Goal: Check status: Check status

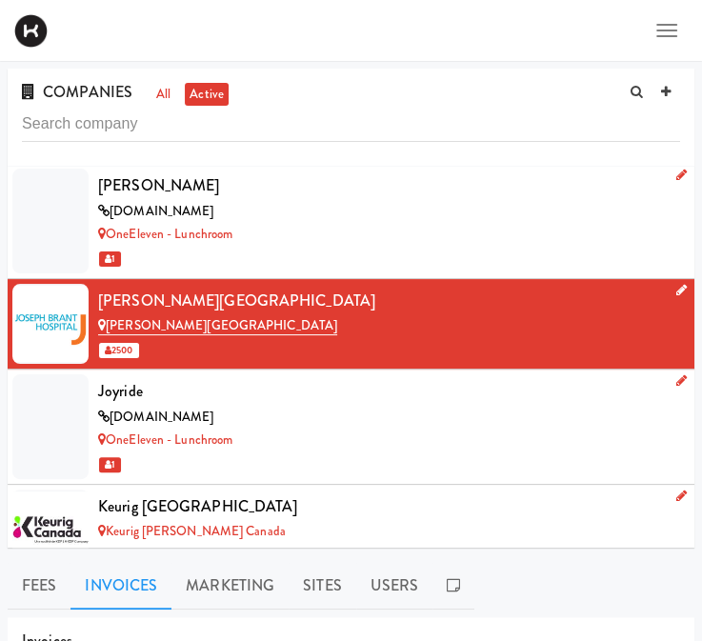
scroll to position [7148, 0]
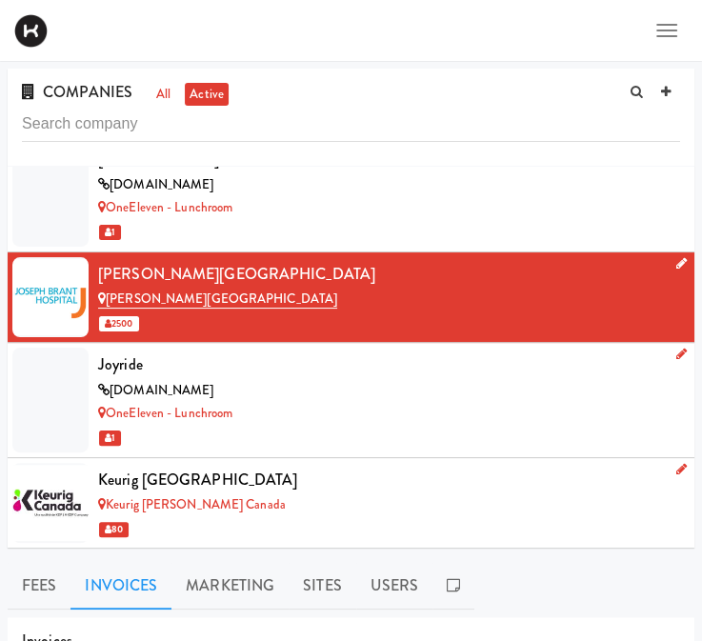
click at [545, 494] on div "Keurig [PERSON_NAME] Canada" at bounding box center [389, 505] width 582 height 24
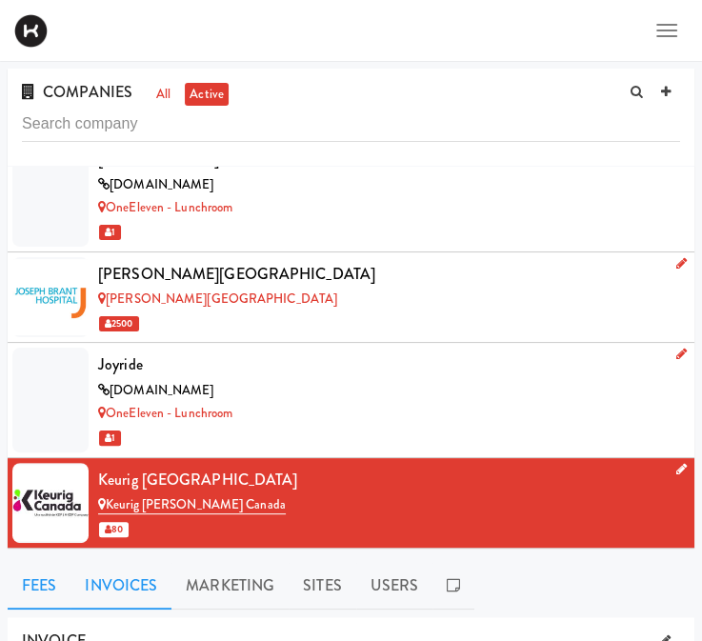
click at [109, 585] on link "Invoices" at bounding box center [120, 586] width 101 height 48
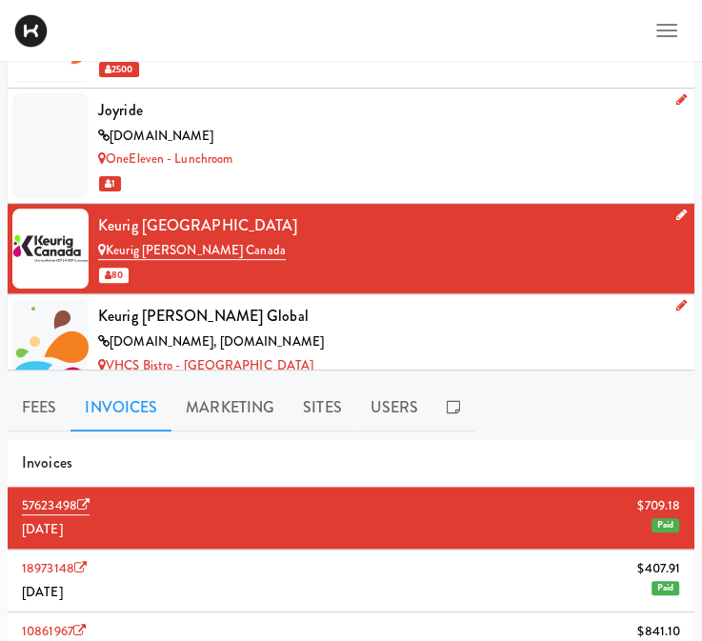
scroll to position [7262, 0]
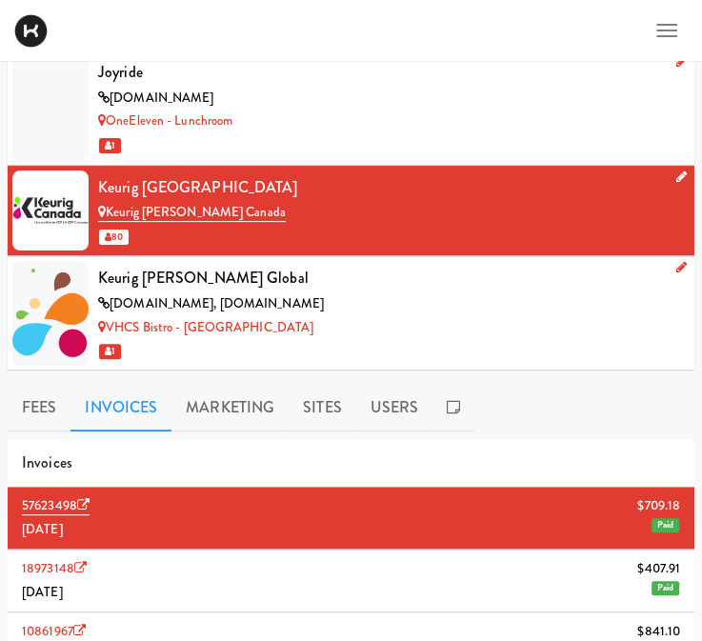
click at [417, 316] on div "VHCS Bistro - [GEOGRAPHIC_DATA]" at bounding box center [389, 328] width 582 height 24
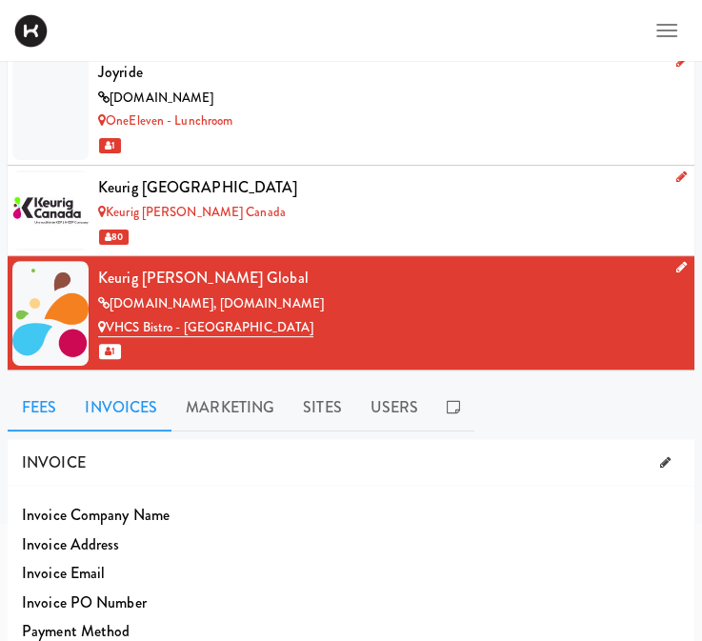
click at [106, 418] on link "Invoices" at bounding box center [120, 408] width 101 height 48
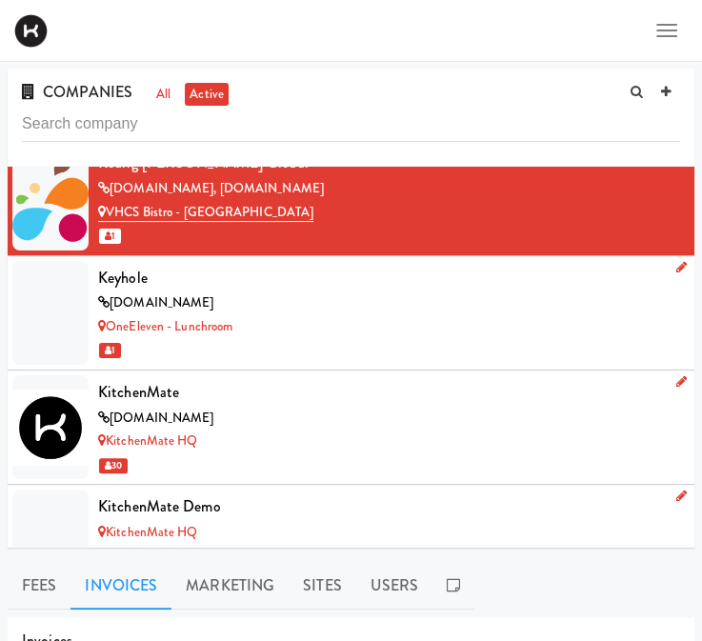
scroll to position [7529, 0]
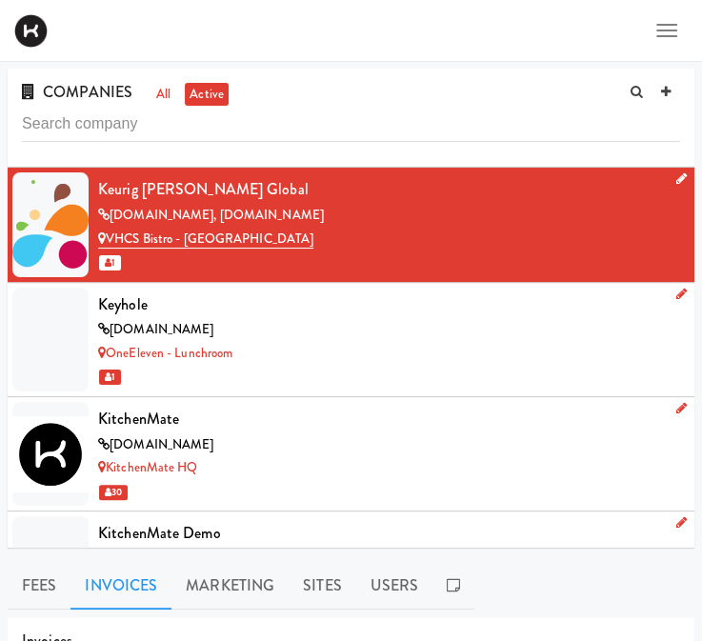
click at [423, 318] on div "[DOMAIN_NAME]" at bounding box center [389, 330] width 582 height 24
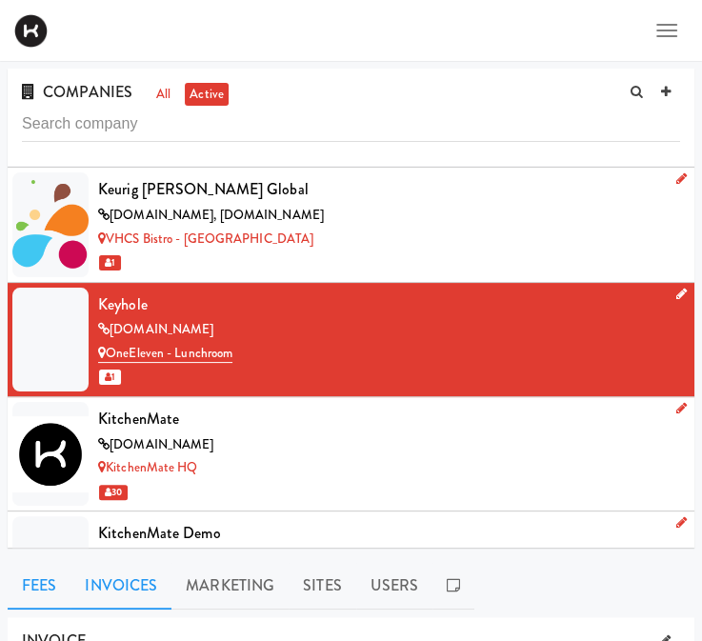
click at [130, 581] on link "Invoices" at bounding box center [120, 586] width 101 height 48
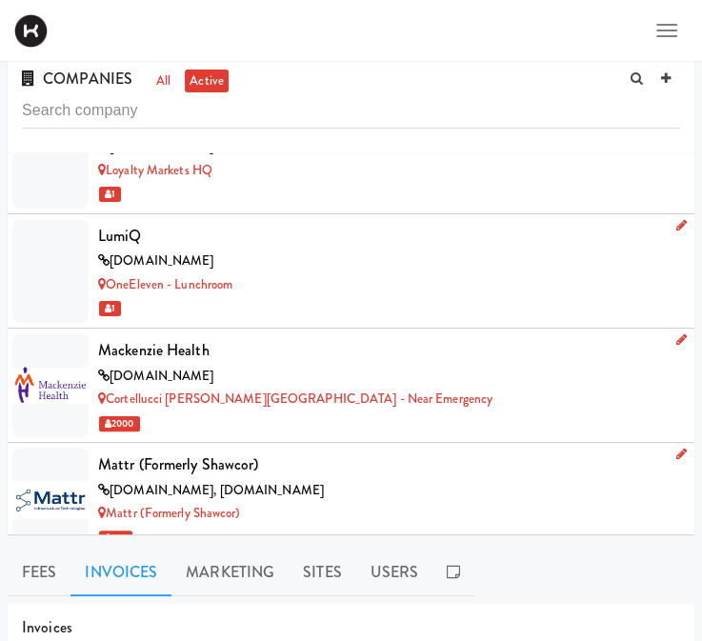
scroll to position [8428, 0]
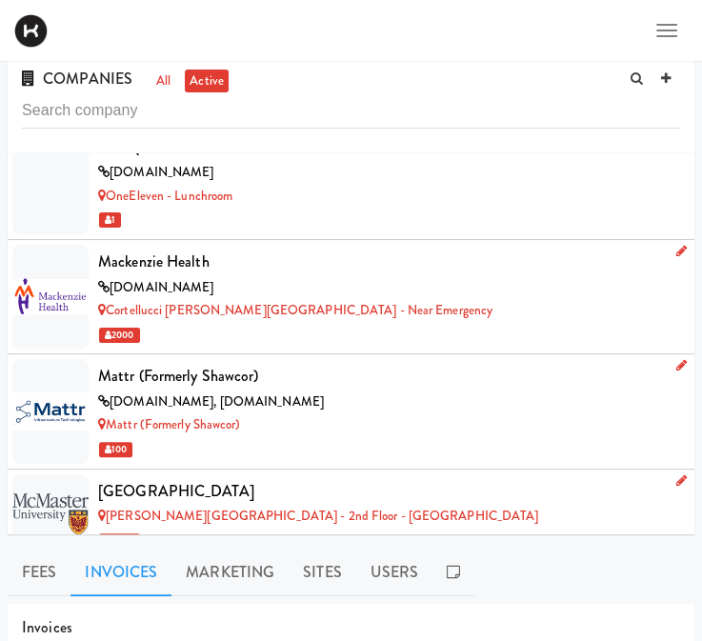
click at [434, 299] on div "Cortellucci [PERSON_NAME][GEOGRAPHIC_DATA] - near Emergency" at bounding box center [389, 311] width 582 height 24
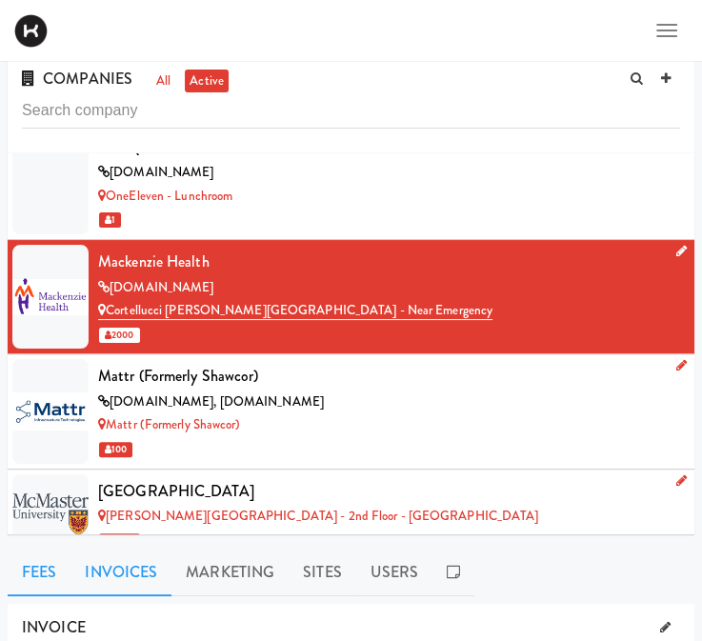
click at [148, 582] on link "Invoices" at bounding box center [120, 573] width 101 height 48
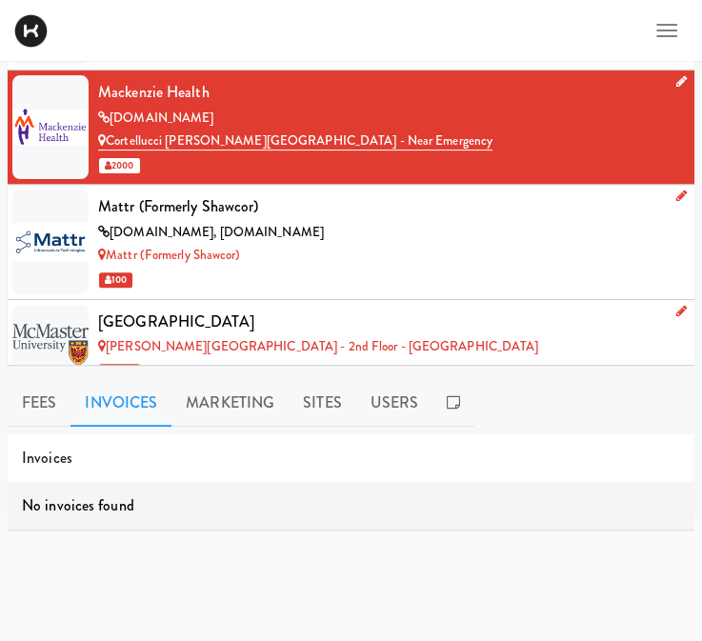
scroll to position [44, 0]
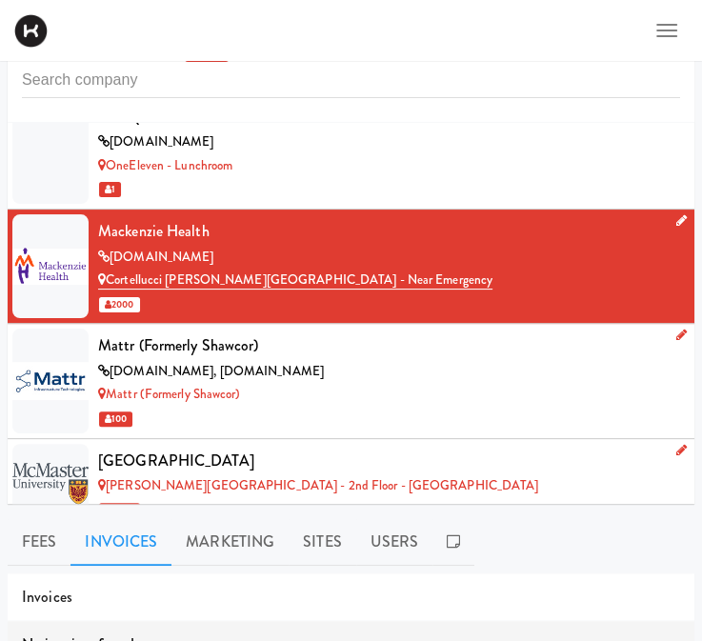
click at [416, 338] on div "Mattr (formerly Shawcor)" at bounding box center [389, 345] width 582 height 29
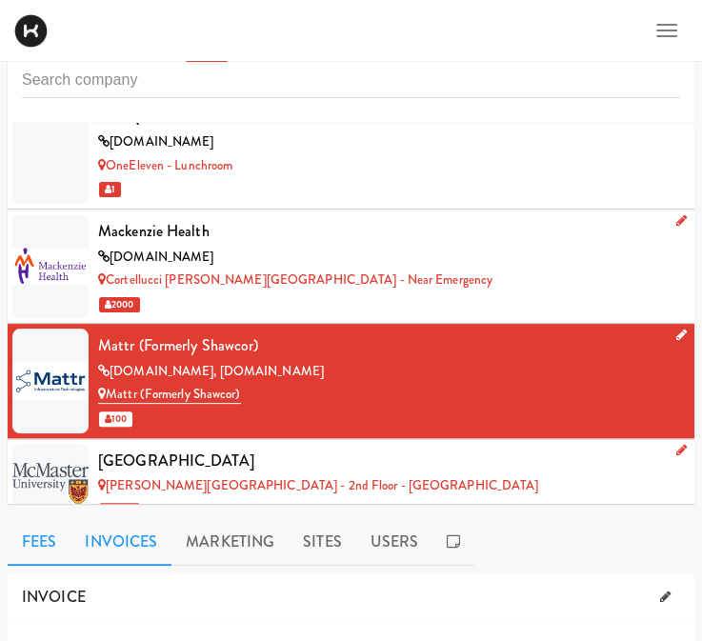
click at [103, 543] on link "Invoices" at bounding box center [120, 542] width 101 height 48
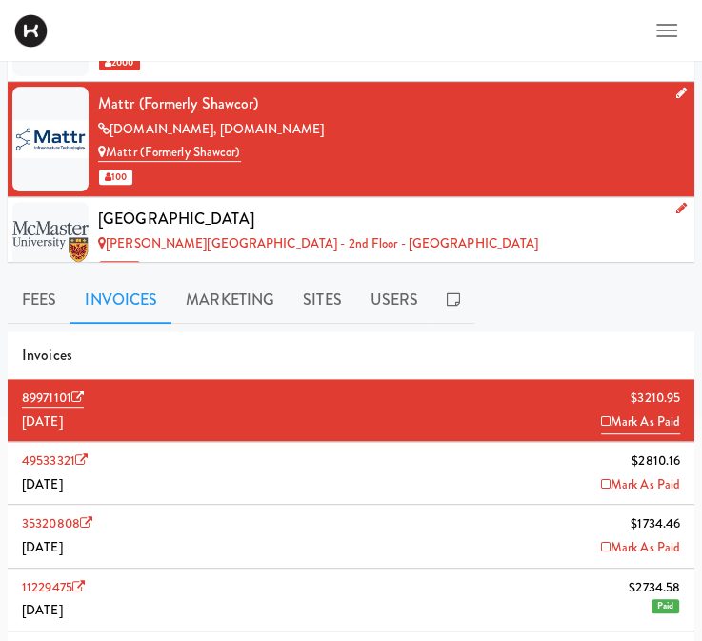
scroll to position [316, 0]
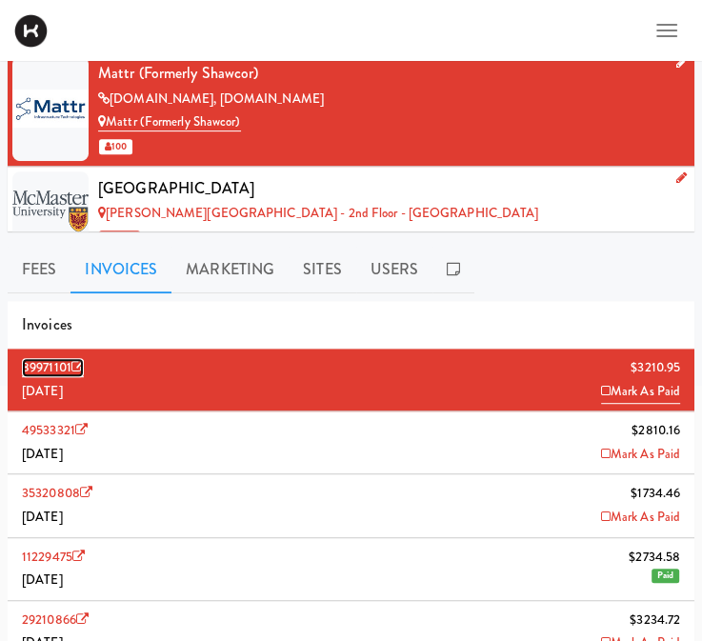
click at [44, 365] on link "89971101" at bounding box center [53, 367] width 62 height 19
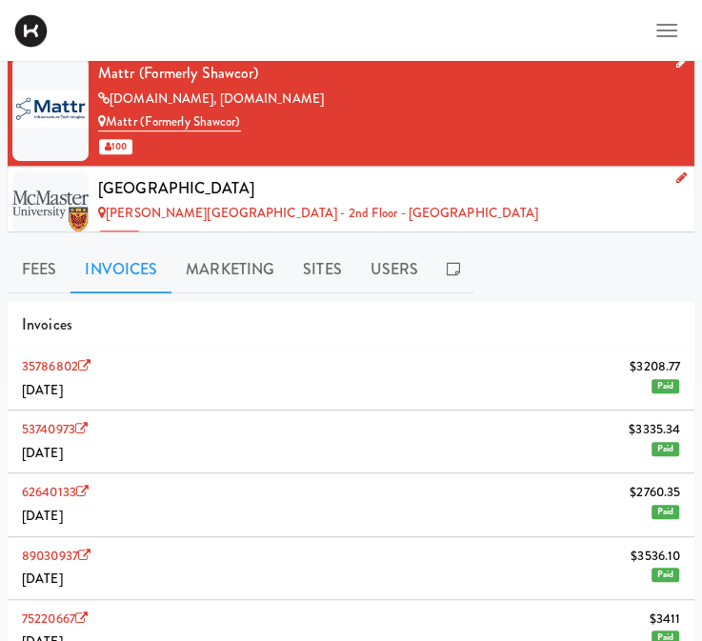
scroll to position [0, 0]
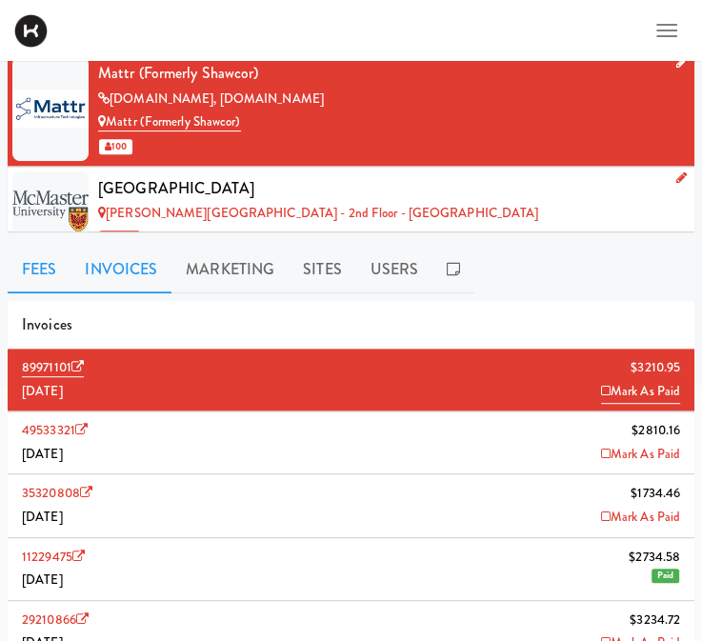
click at [50, 261] on link "Fees" at bounding box center [39, 270] width 63 height 48
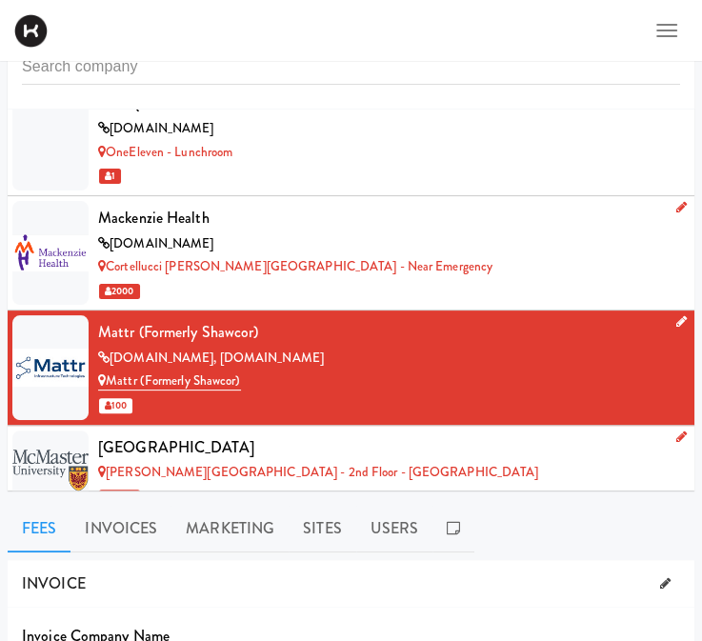
scroll to position [50, 0]
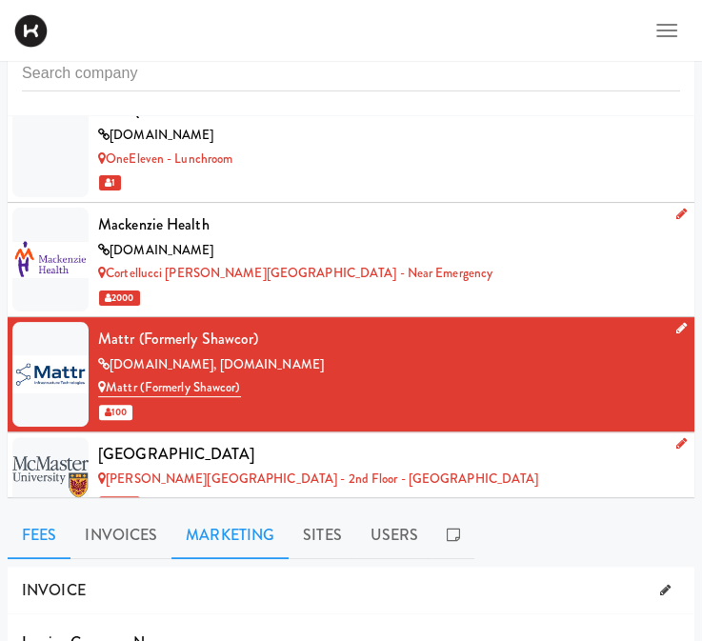
click at [243, 523] on link "Marketing" at bounding box center [229, 536] width 117 height 48
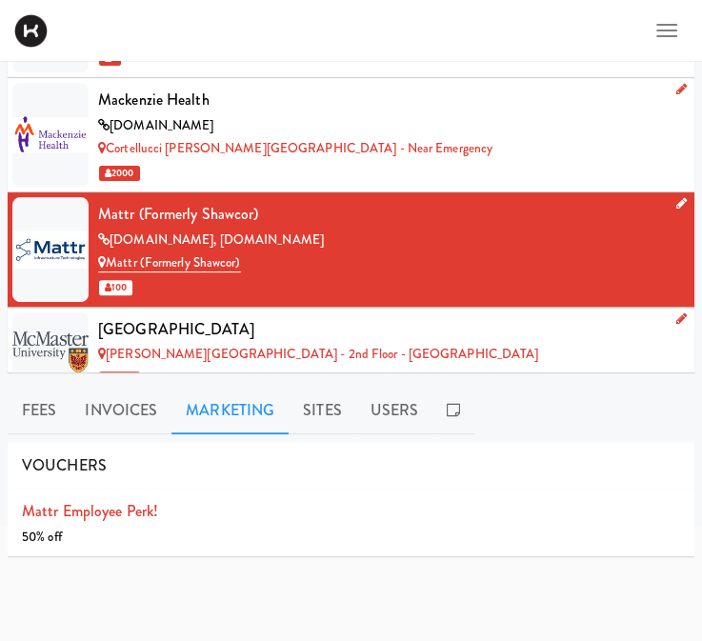
scroll to position [182, 0]
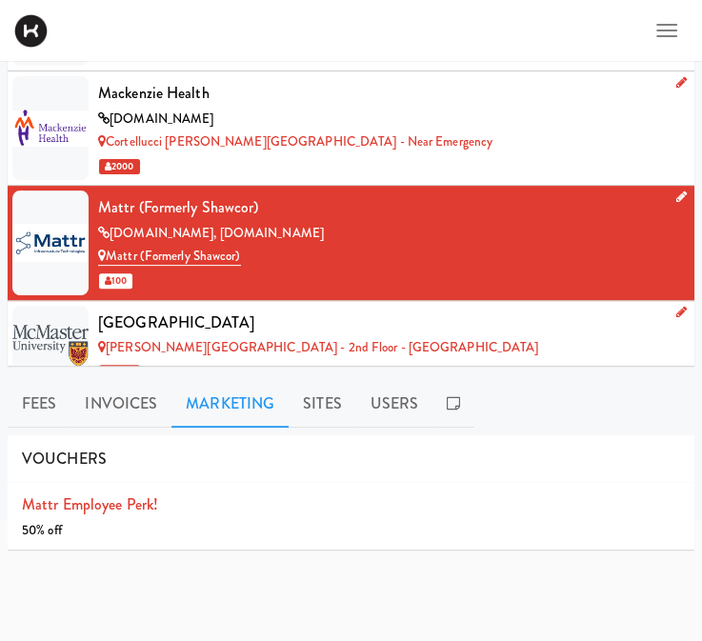
click at [516, 322] on div "[GEOGRAPHIC_DATA]" at bounding box center [389, 323] width 582 height 29
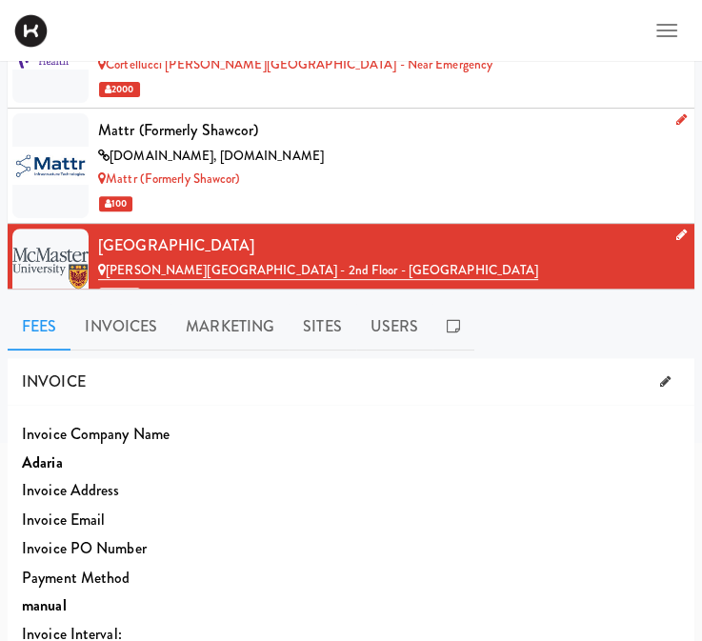
scroll to position [244, 0]
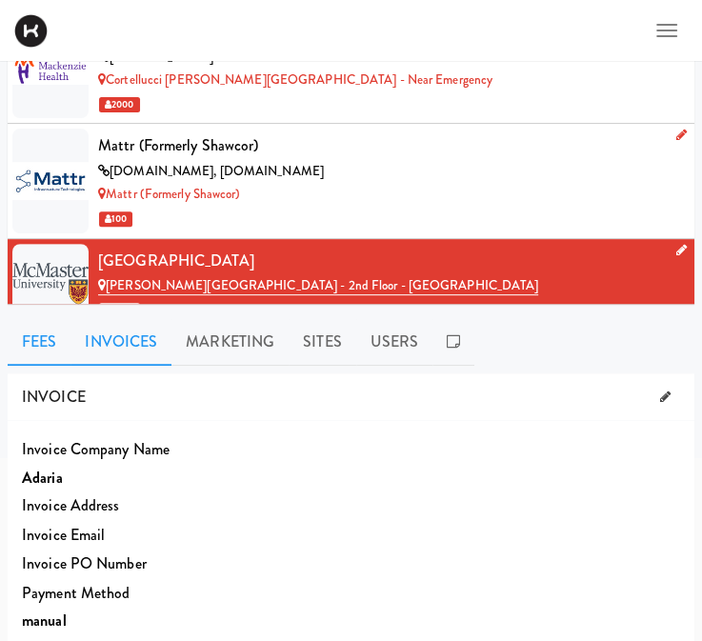
click at [93, 337] on link "Invoices" at bounding box center [120, 342] width 101 height 48
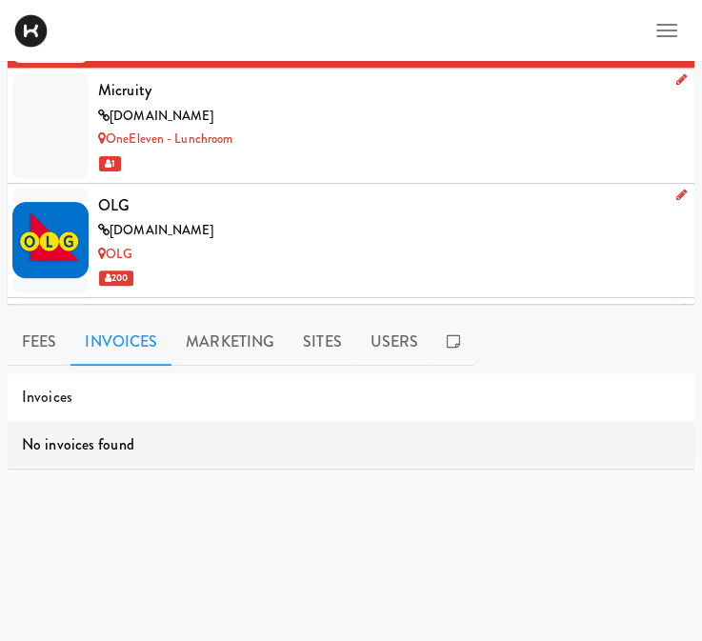
scroll to position [8695, 0]
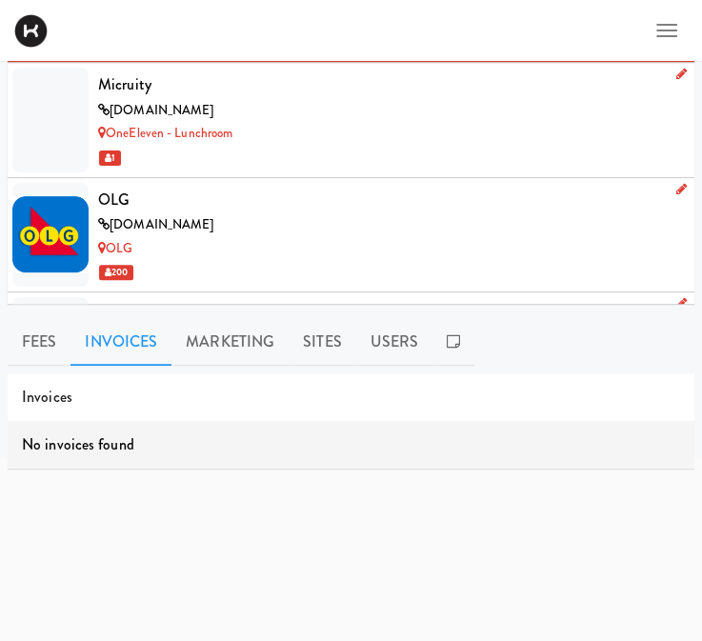
click at [382, 191] on div "OLG" at bounding box center [389, 200] width 582 height 29
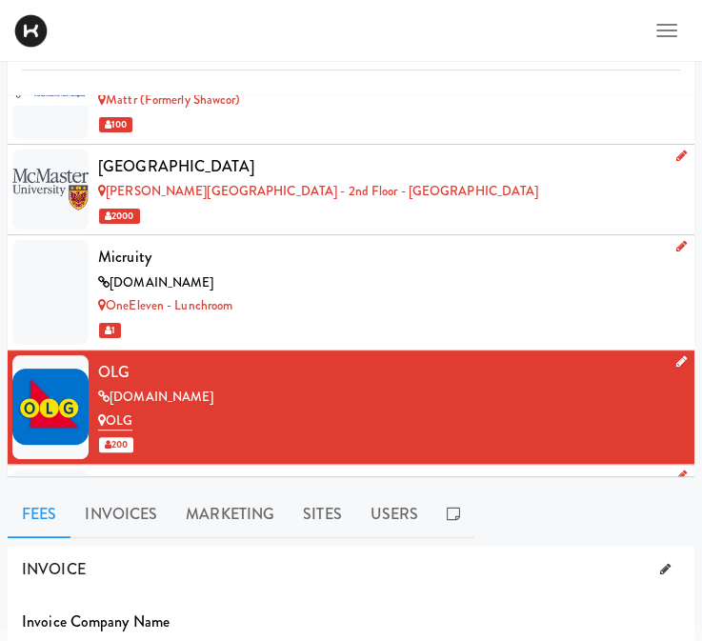
scroll to position [67, 0]
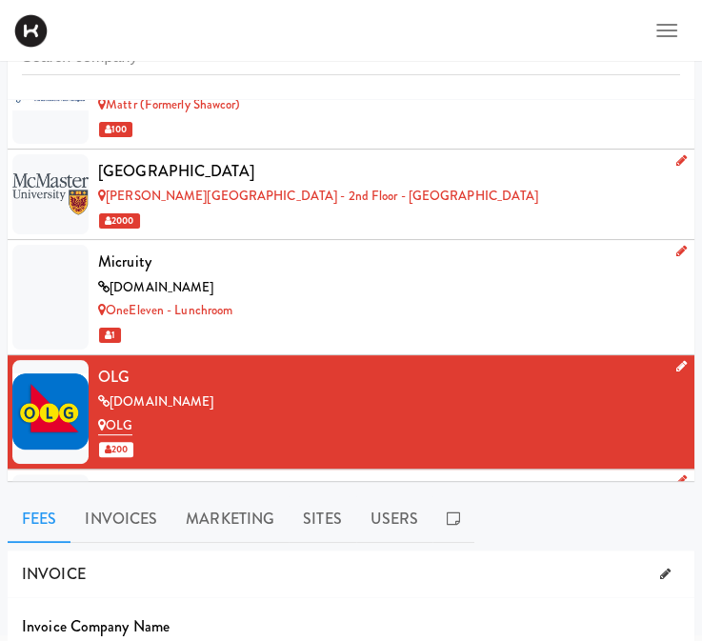
click at [520, 186] on div "[PERSON_NAME][GEOGRAPHIC_DATA] - 2nd Floor - [GEOGRAPHIC_DATA]" at bounding box center [389, 197] width 582 height 24
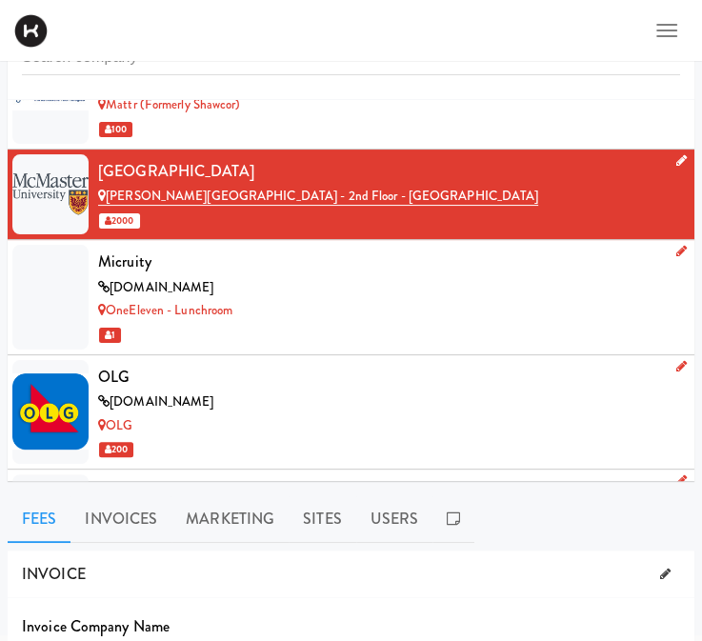
click at [495, 419] on div "OLG" at bounding box center [389, 426] width 582 height 24
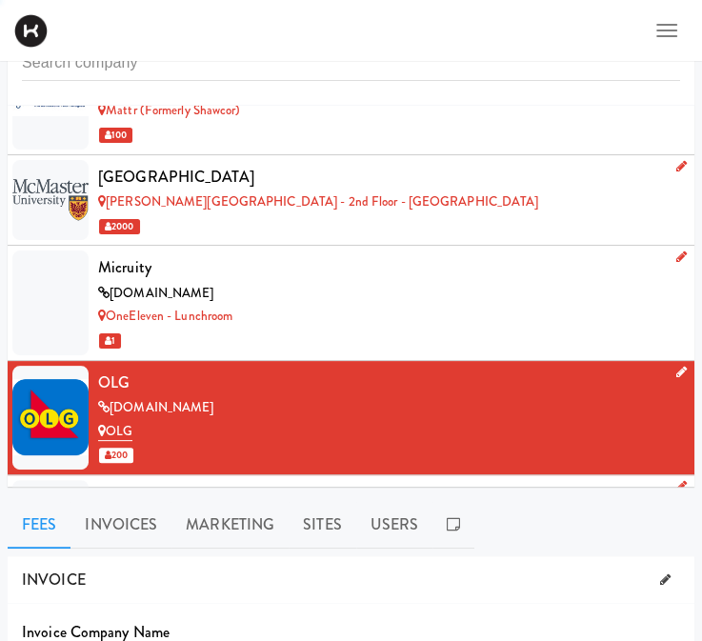
scroll to position [67, 0]
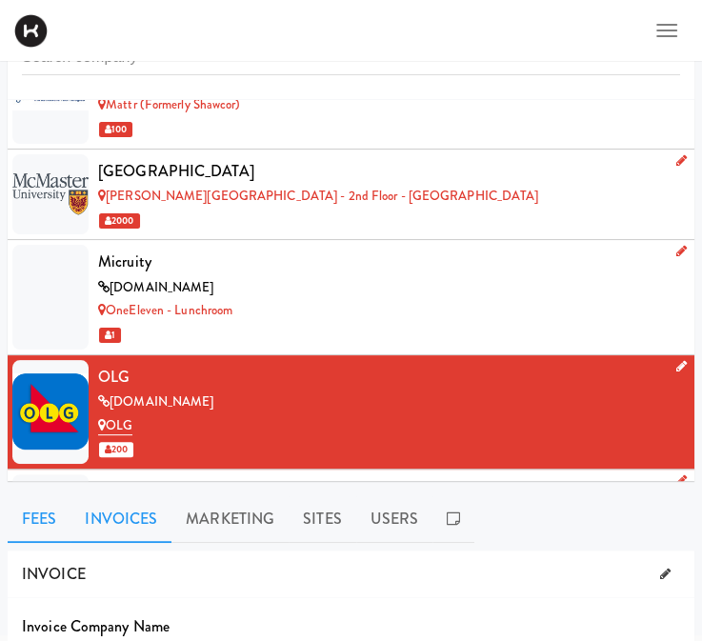
click at [110, 525] on link "Invoices" at bounding box center [120, 519] width 101 height 48
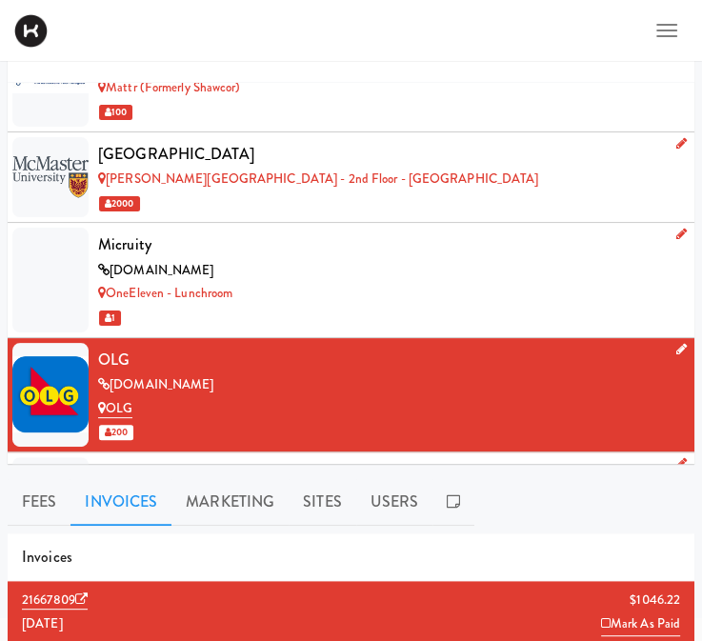
scroll to position [78, 0]
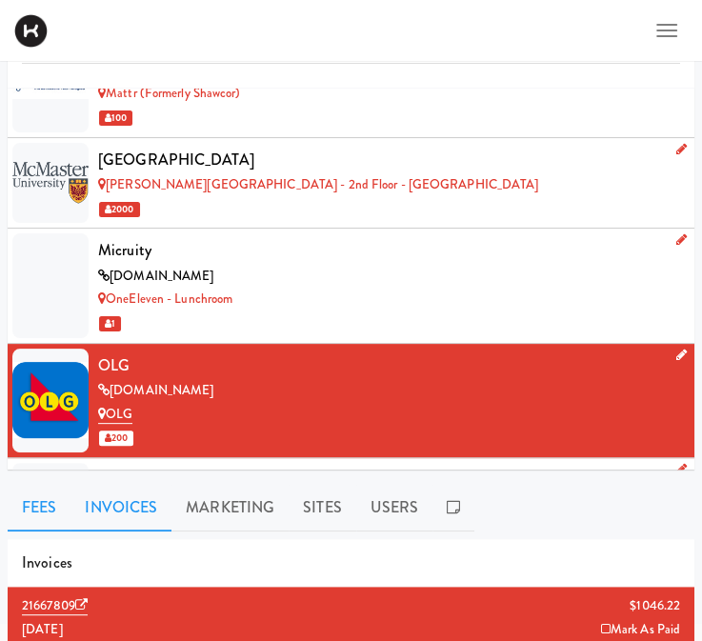
click at [31, 499] on link "Fees" at bounding box center [39, 508] width 63 height 48
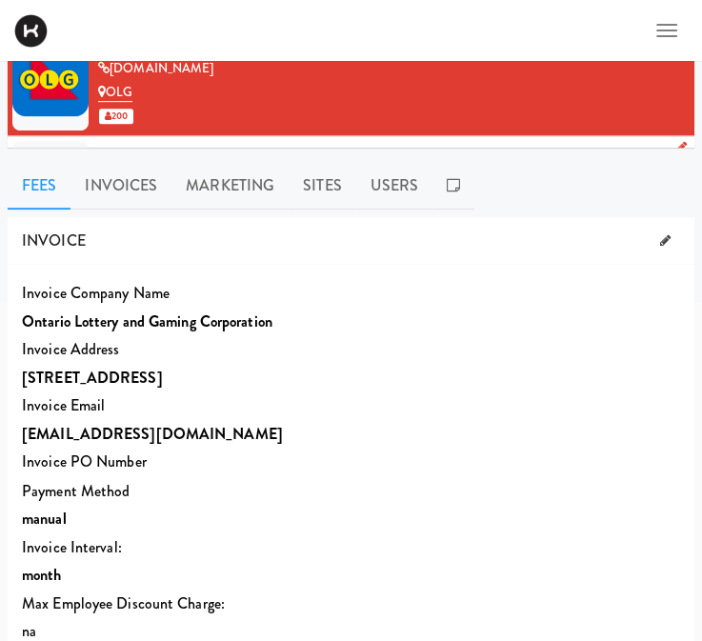
scroll to position [386, 0]
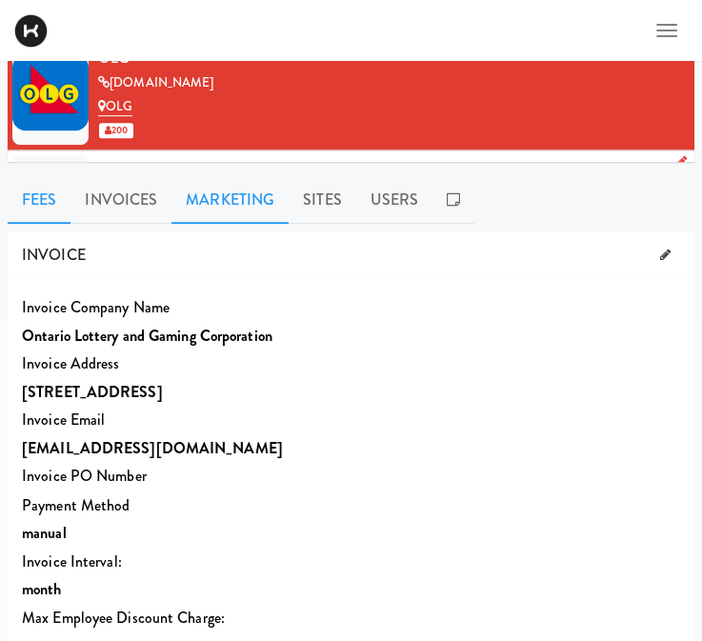
click at [251, 186] on link "Marketing" at bounding box center [229, 200] width 117 height 48
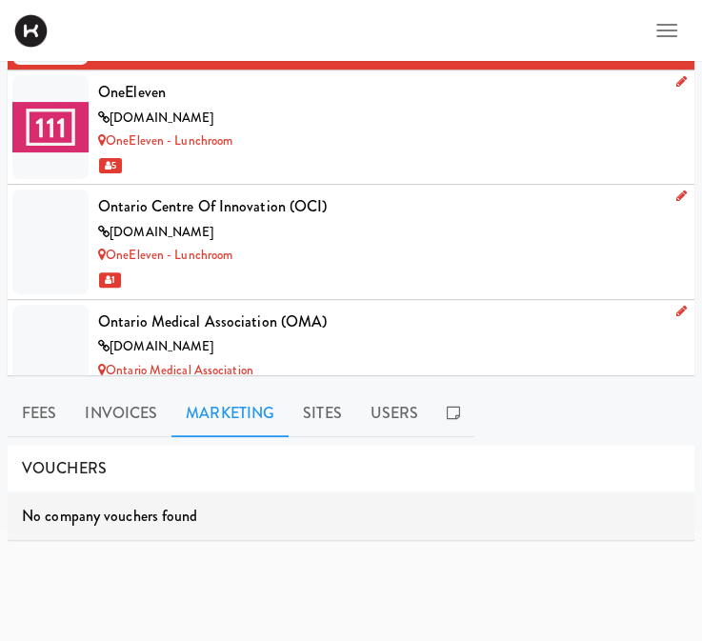
scroll to position [9000, 0]
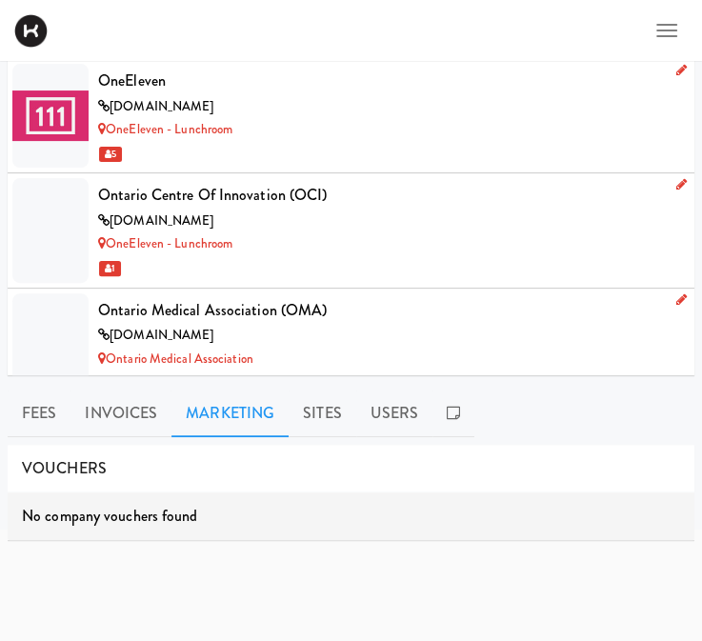
click at [413, 120] on div "OneEleven - Lunchroom" at bounding box center [389, 130] width 582 height 24
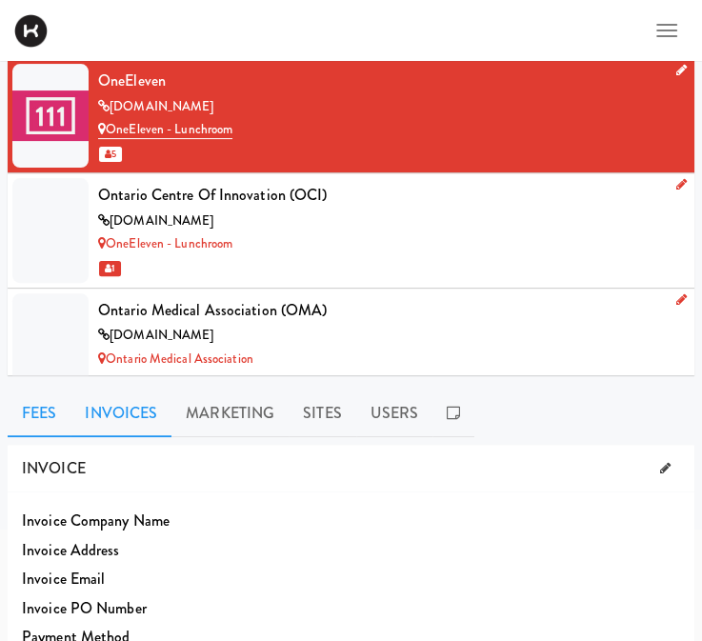
click at [124, 416] on link "Invoices" at bounding box center [120, 414] width 101 height 48
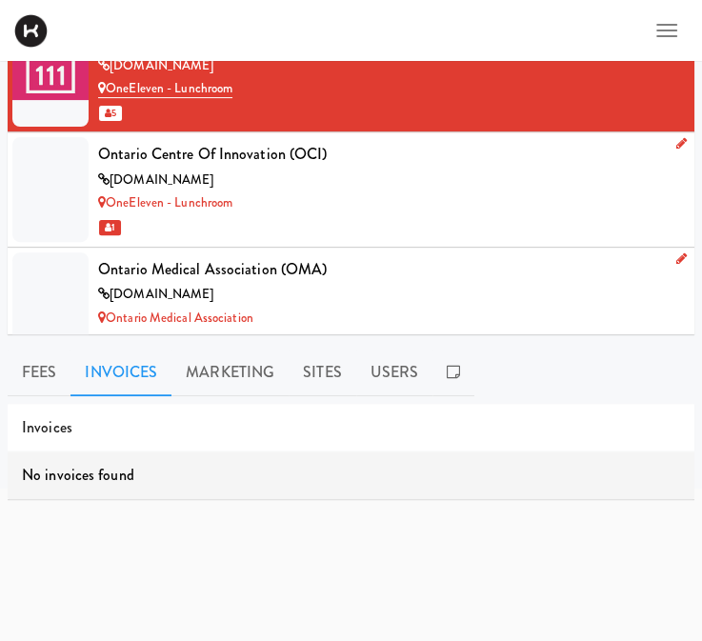
click at [472, 283] on div "[DOMAIN_NAME]" at bounding box center [389, 295] width 582 height 24
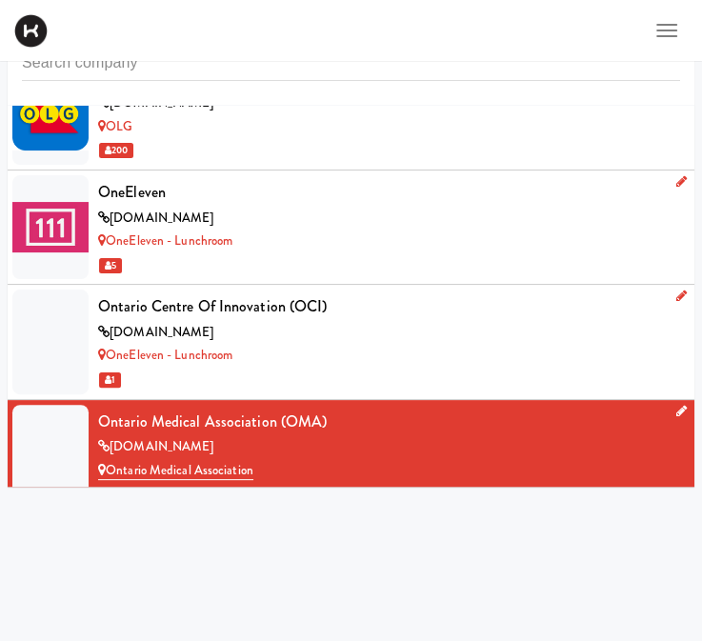
scroll to position [213, 0]
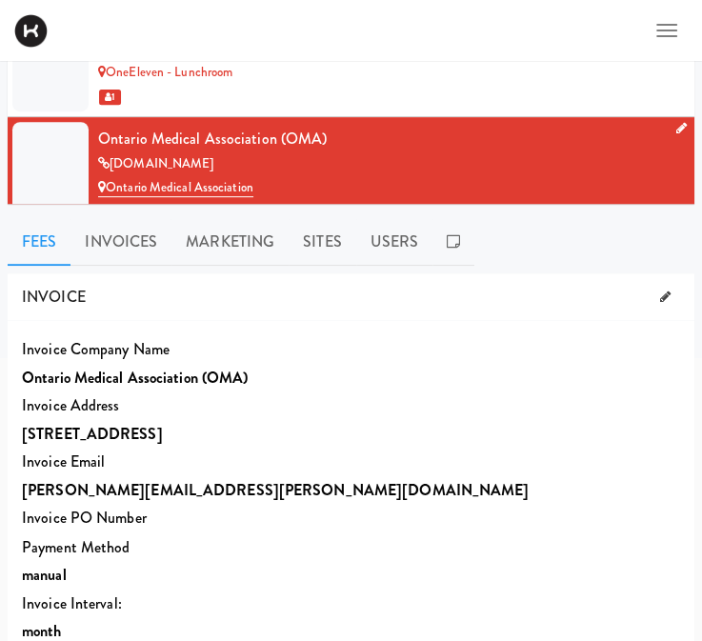
scroll to position [347, 0]
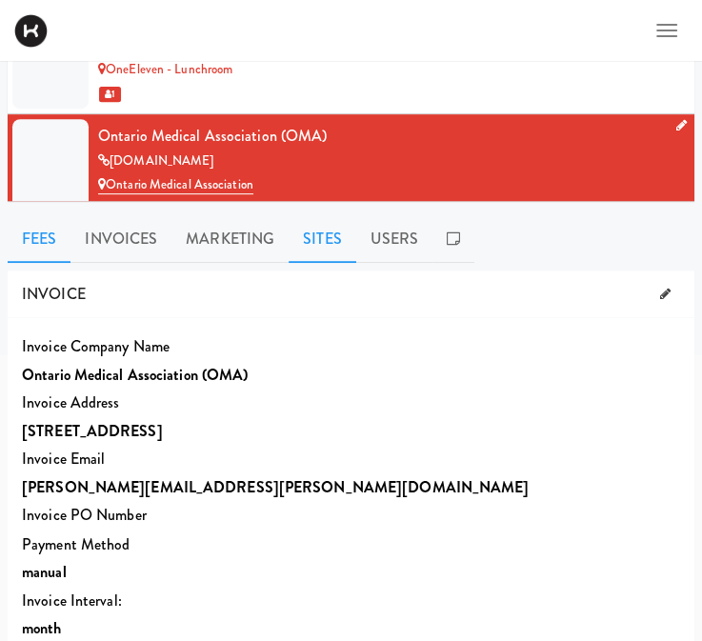
click at [301, 247] on link "Sites" at bounding box center [323, 239] width 68 height 48
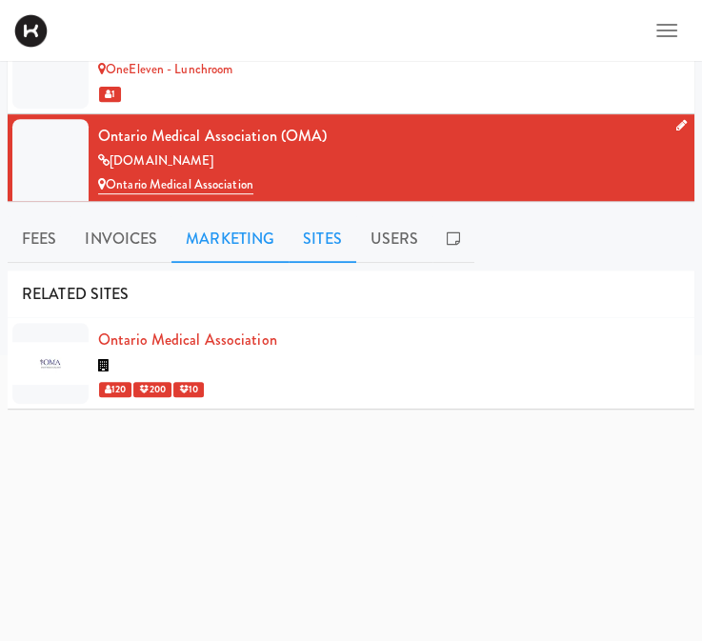
click at [237, 246] on link "Marketing" at bounding box center [229, 239] width 117 height 48
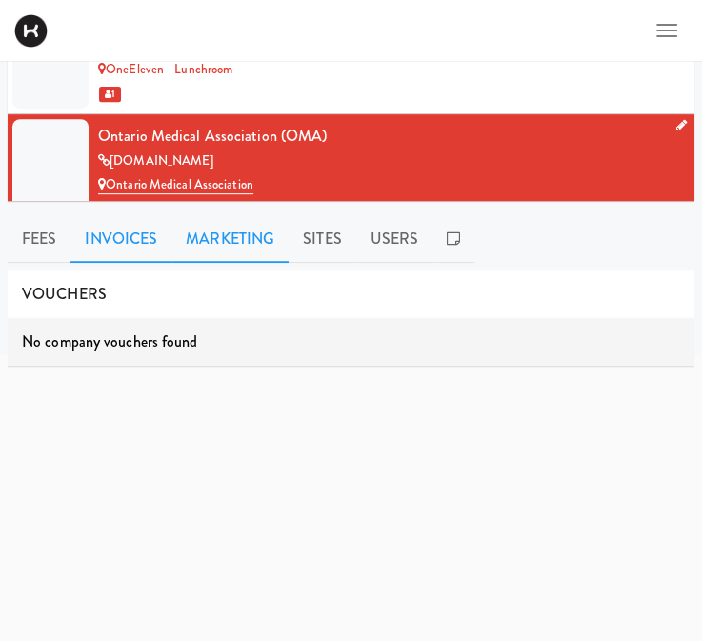
click at [110, 216] on link "Invoices" at bounding box center [120, 239] width 101 height 48
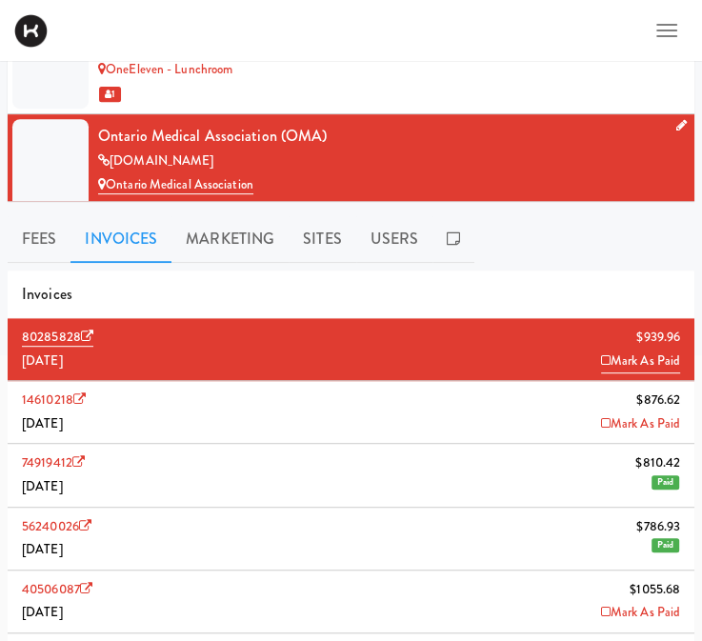
click at [301, 327] on li "80285828 $939.96 [DATE] [PERSON_NAME]" at bounding box center [351, 349] width 687 height 63
click at [57, 335] on link "80285828" at bounding box center [57, 337] width 71 height 19
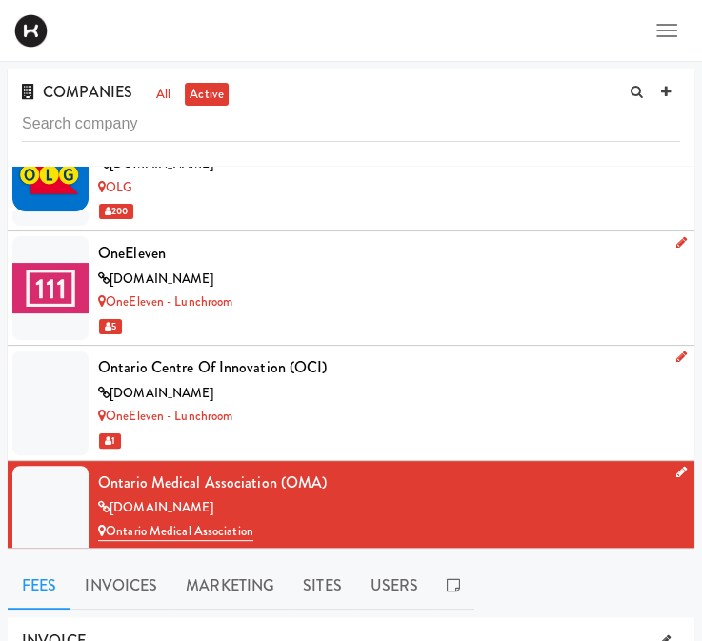
click at [435, 209] on li "OLG [DOMAIN_NAME] OLG 200" at bounding box center [351, 174] width 687 height 114
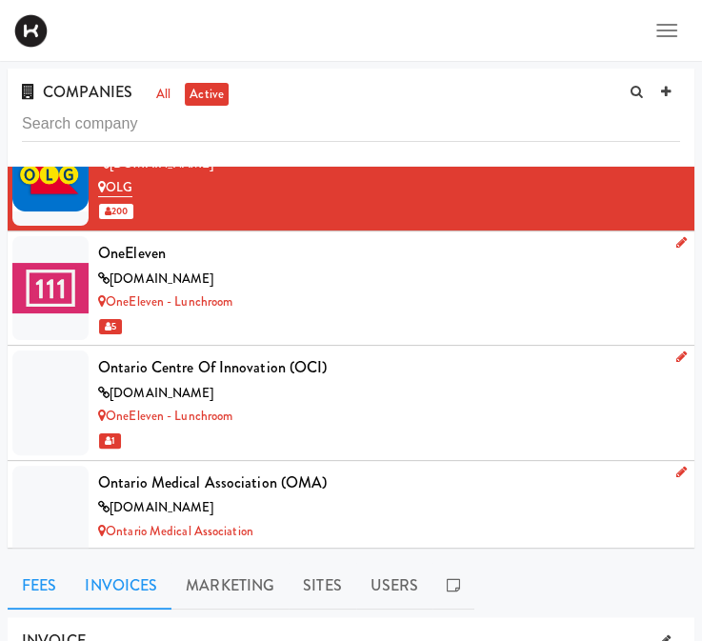
click at [129, 597] on link "Invoices" at bounding box center [120, 586] width 101 height 48
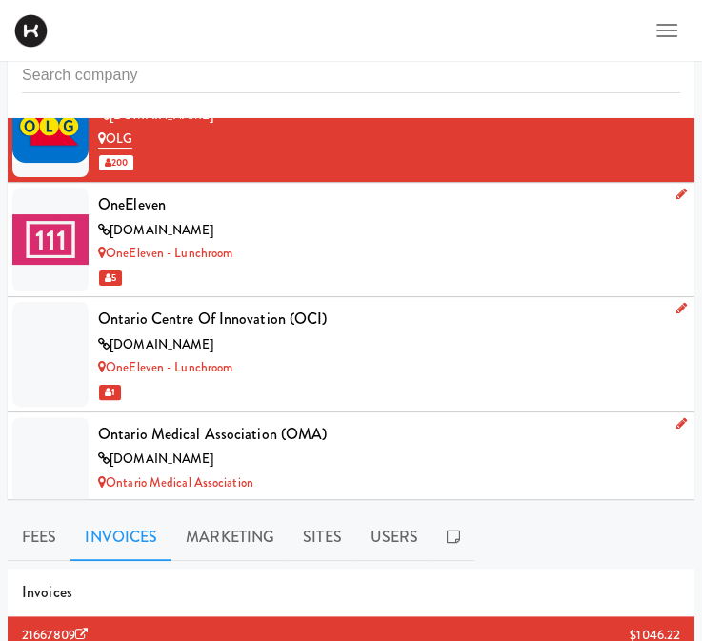
scroll to position [271, 0]
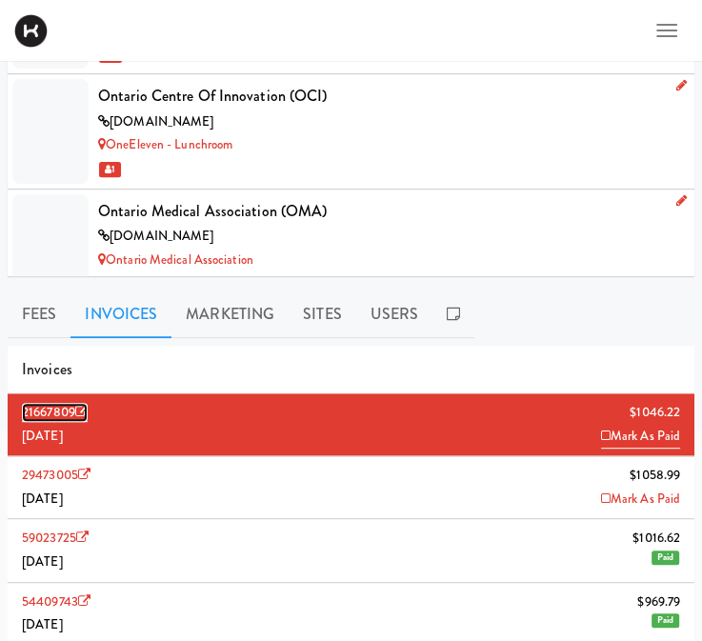
click at [36, 408] on link "21667809" at bounding box center [55, 412] width 66 height 19
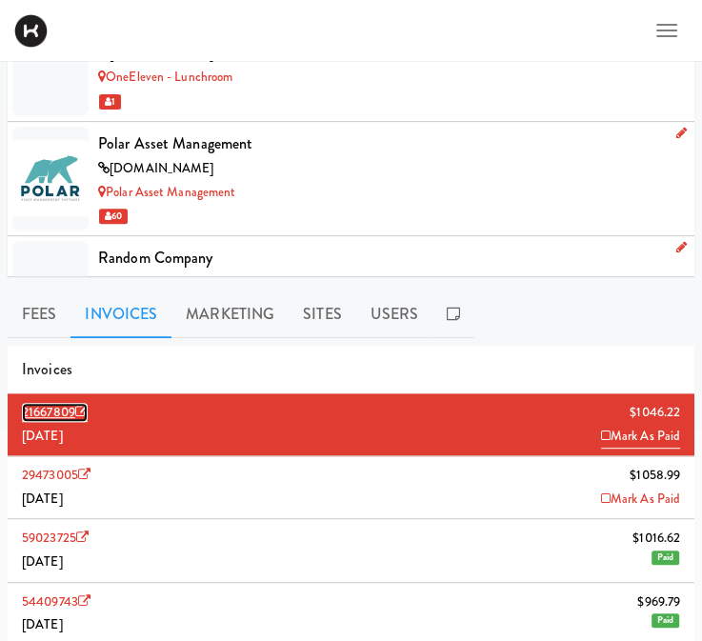
scroll to position [9419, 0]
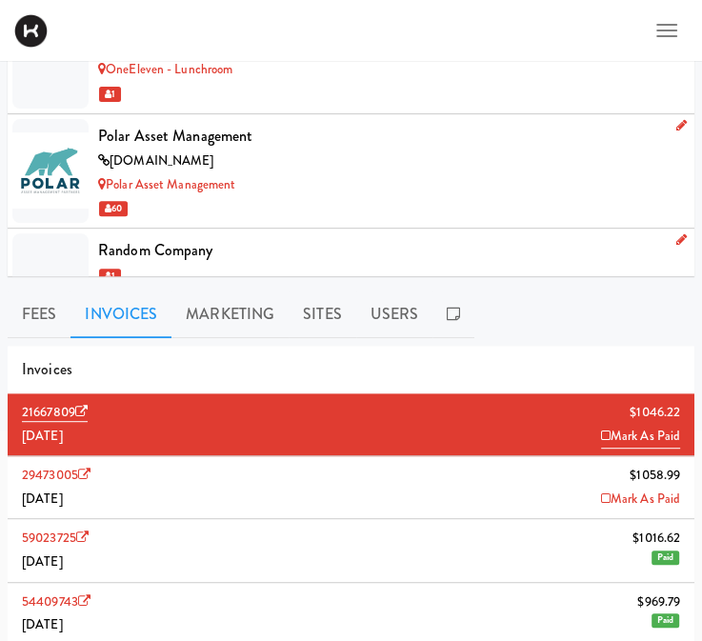
click at [322, 150] on div "[DOMAIN_NAME]" at bounding box center [389, 162] width 582 height 24
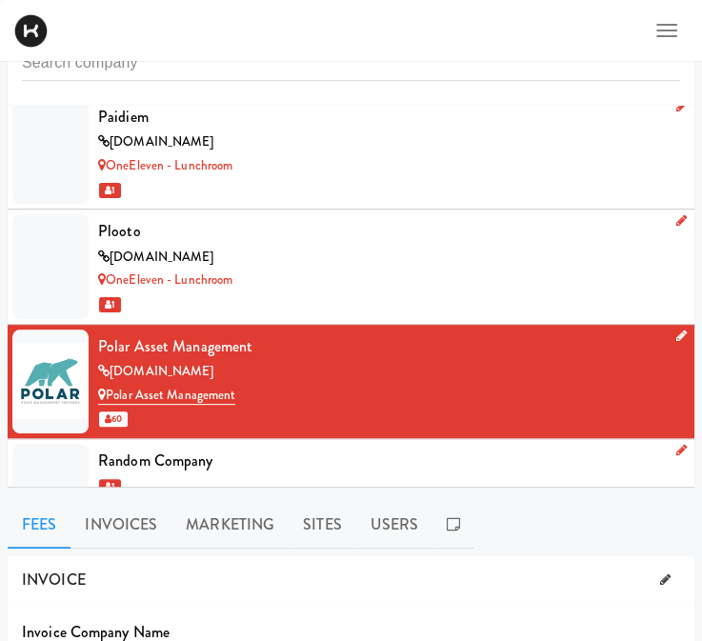
scroll to position [271, 0]
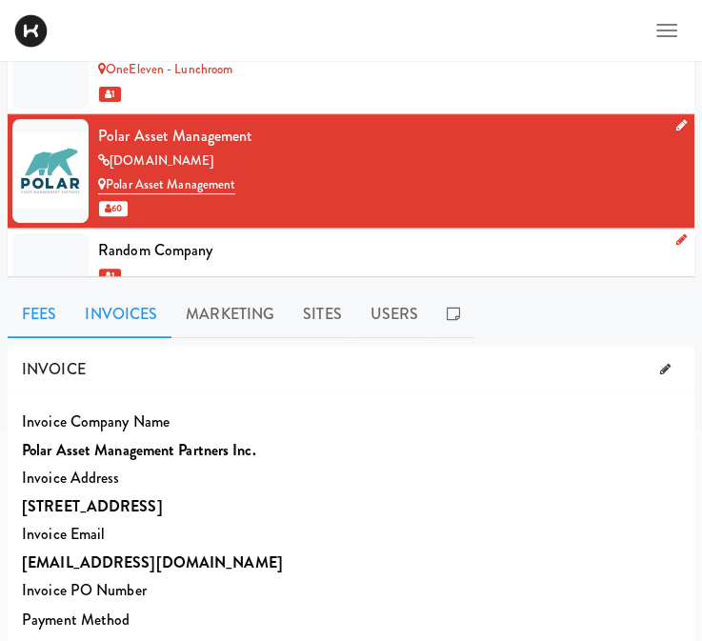
click at [126, 312] on link "Invoices" at bounding box center [120, 315] width 101 height 48
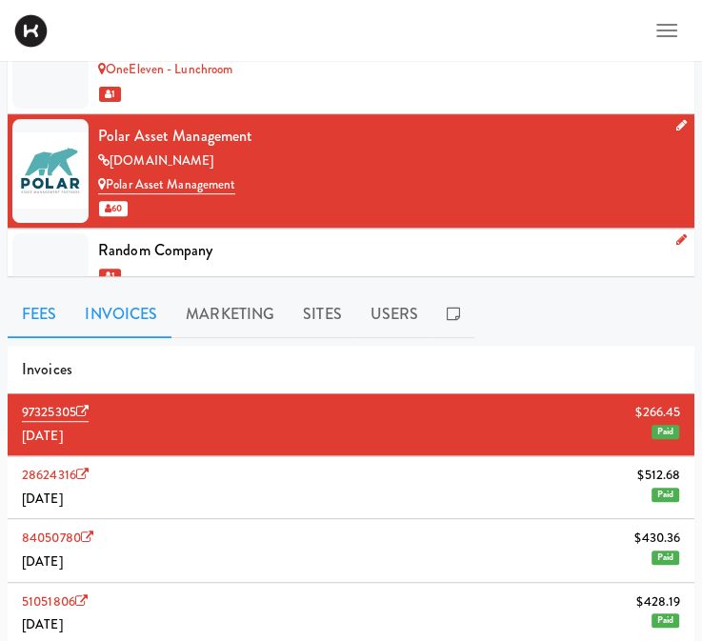
click at [55, 308] on link "Fees" at bounding box center [39, 315] width 63 height 48
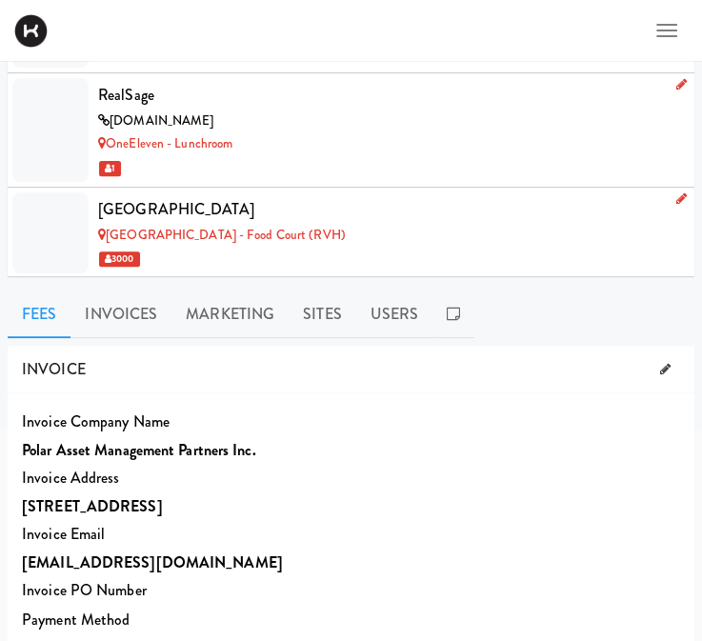
scroll to position [9648, 0]
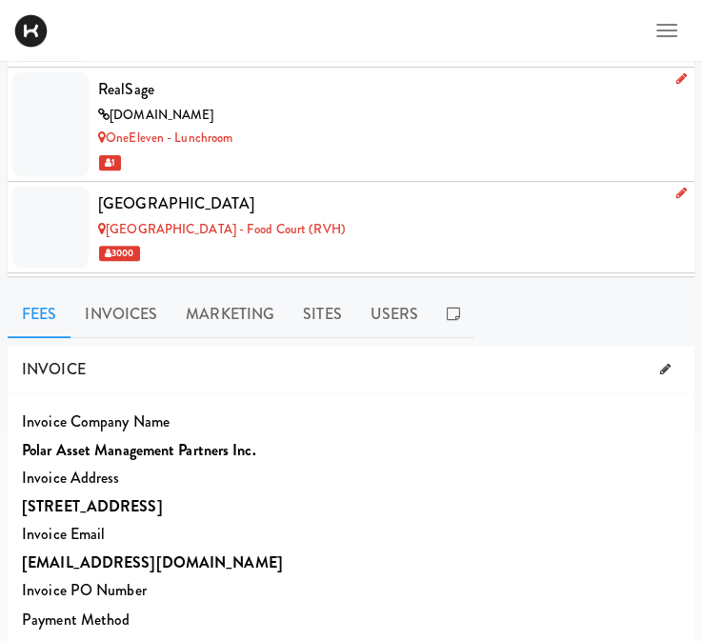
click at [498, 241] on div "3000" at bounding box center [389, 253] width 582 height 24
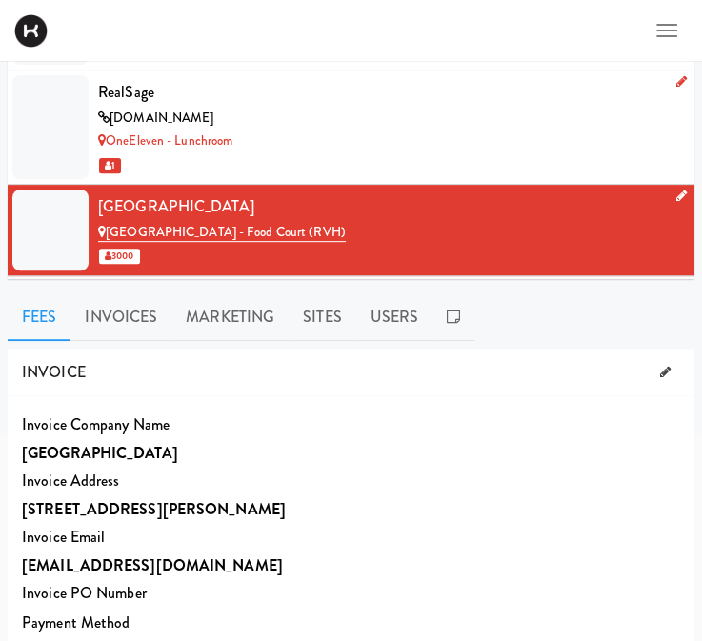
scroll to position [245, 0]
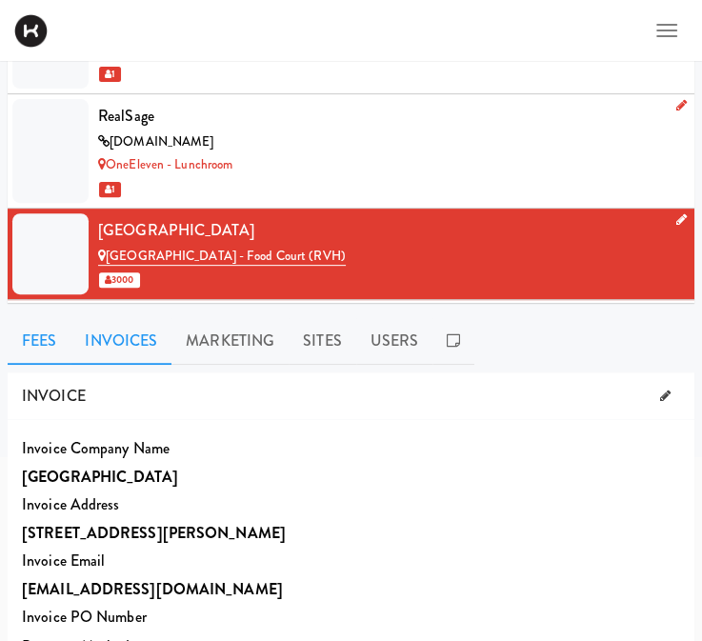
click at [114, 342] on link "Invoices" at bounding box center [120, 341] width 101 height 48
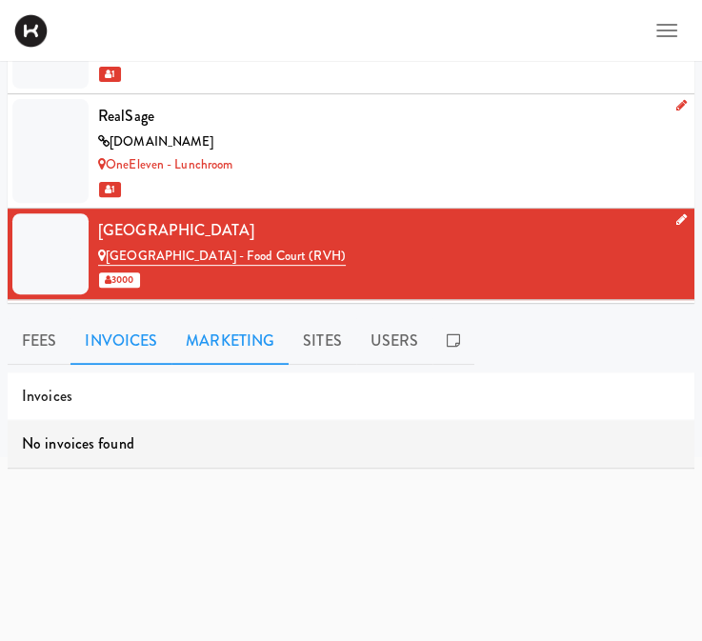
click at [192, 342] on link "Marketing" at bounding box center [229, 341] width 117 height 48
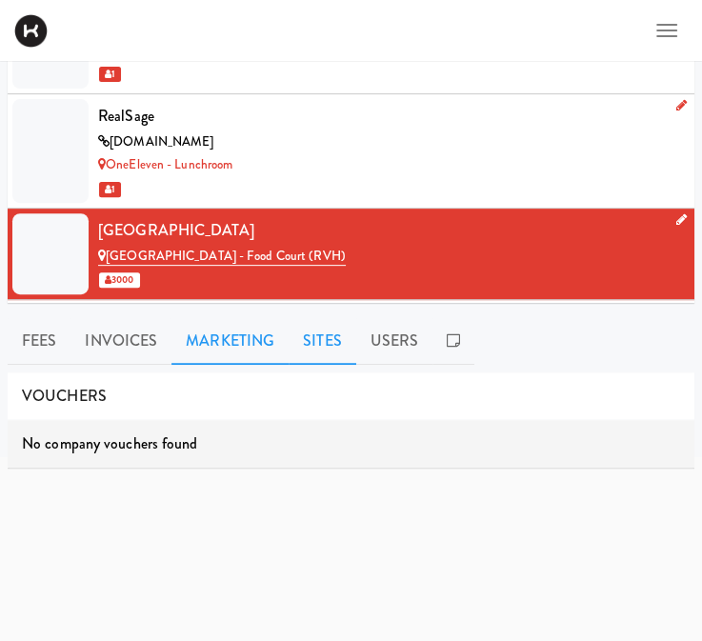
click at [327, 331] on link "Sites" at bounding box center [323, 341] width 68 height 48
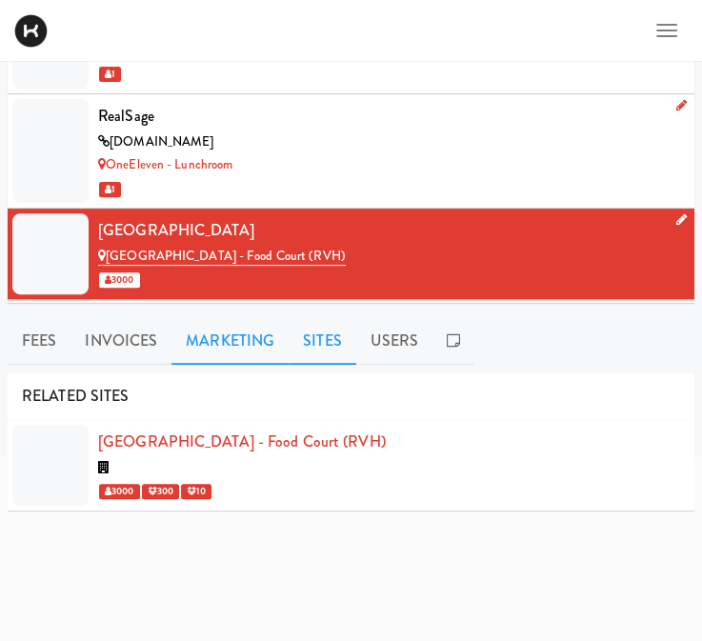
click at [243, 342] on link "Marketing" at bounding box center [229, 341] width 117 height 48
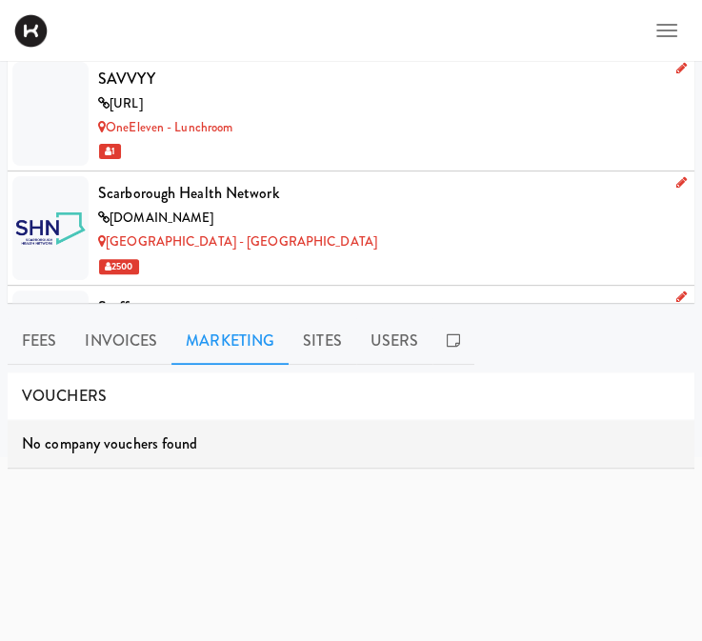
scroll to position [10143, 0]
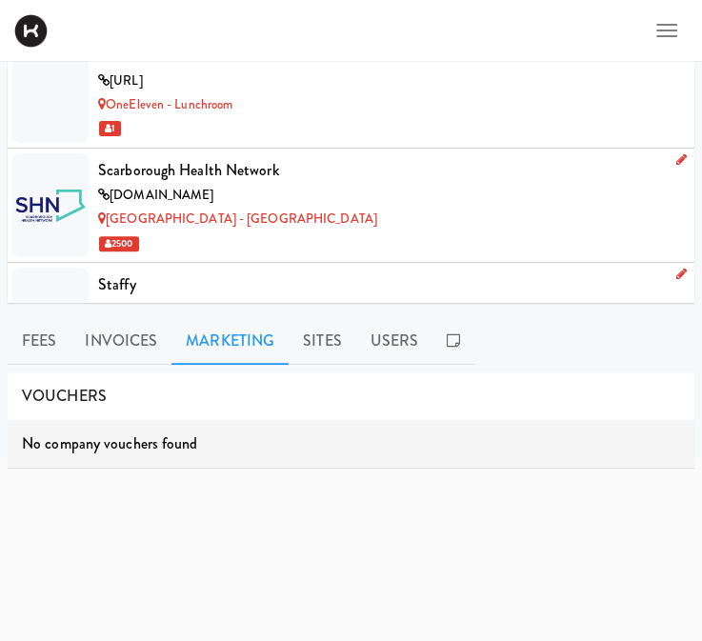
click at [437, 232] on div "2500" at bounding box center [389, 243] width 582 height 24
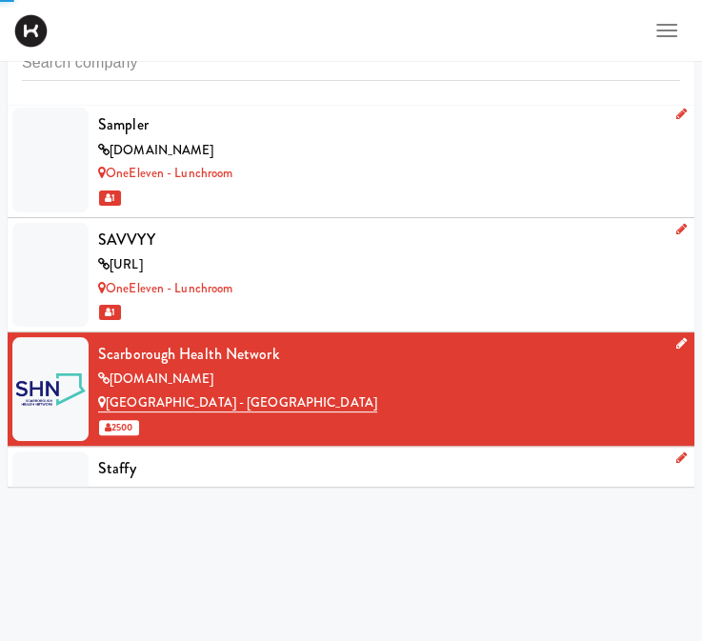
scroll to position [245, 0]
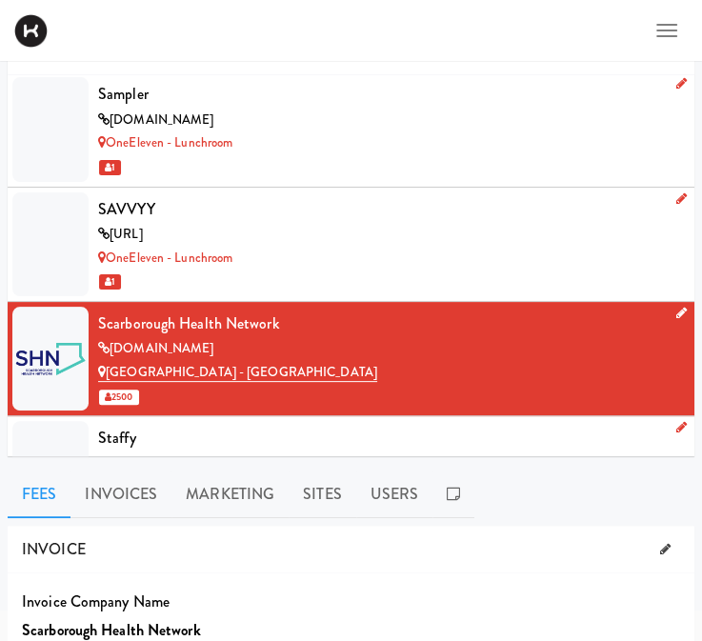
scroll to position [29, 0]
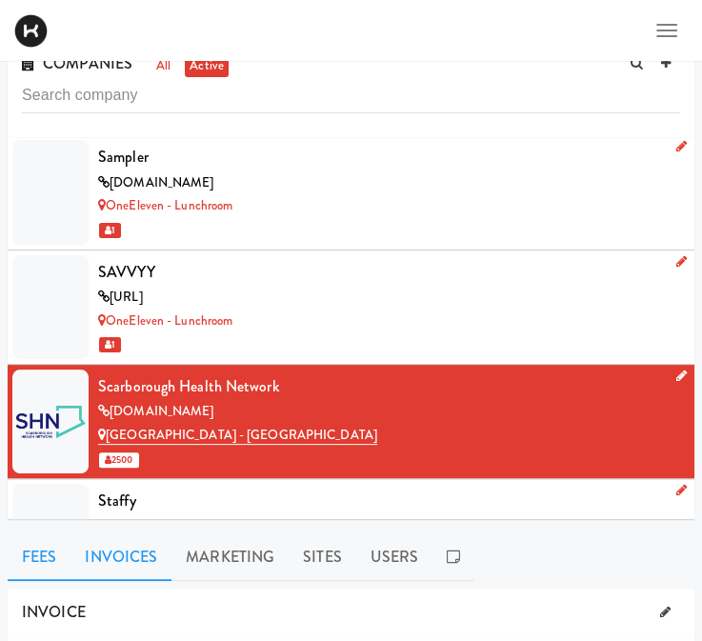
click at [143, 571] on link "Invoices" at bounding box center [120, 557] width 101 height 48
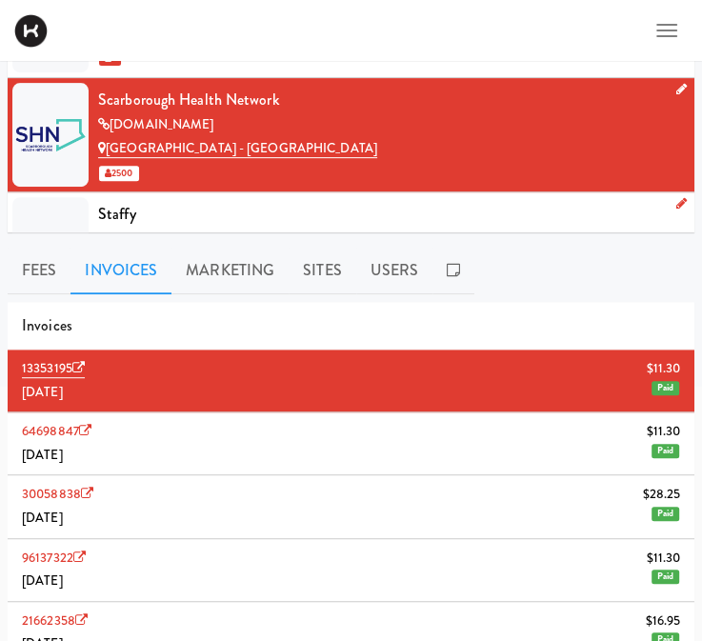
scroll to position [313, 0]
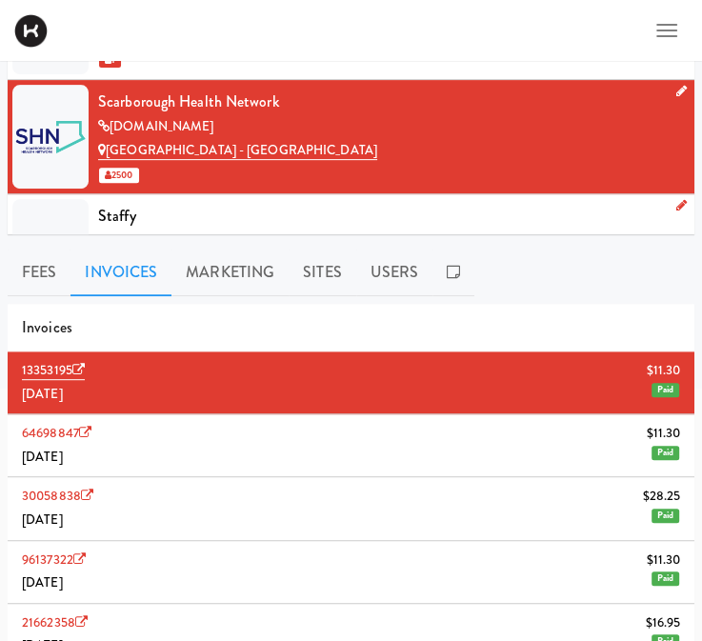
click at [353, 392] on li "13353195 $11.[DATE] Paid" at bounding box center [351, 382] width 687 height 63
click at [50, 366] on link "13353195" at bounding box center [53, 370] width 63 height 19
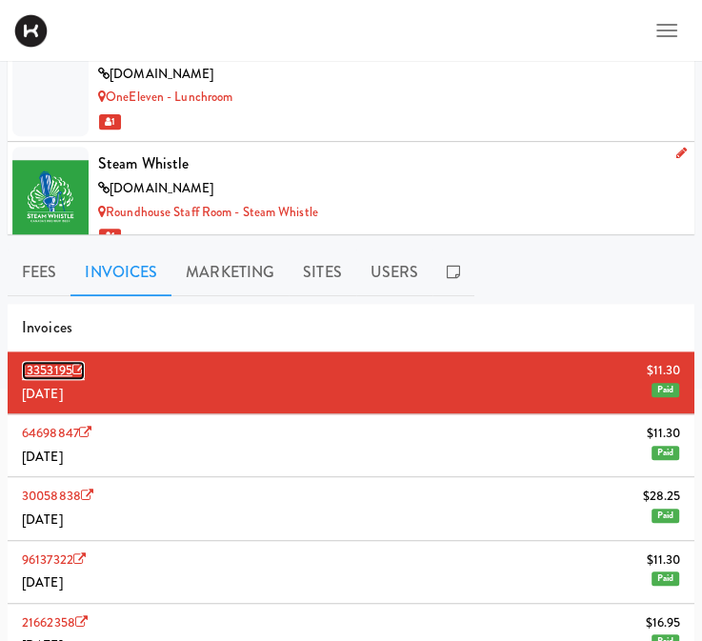
scroll to position [10333, 0]
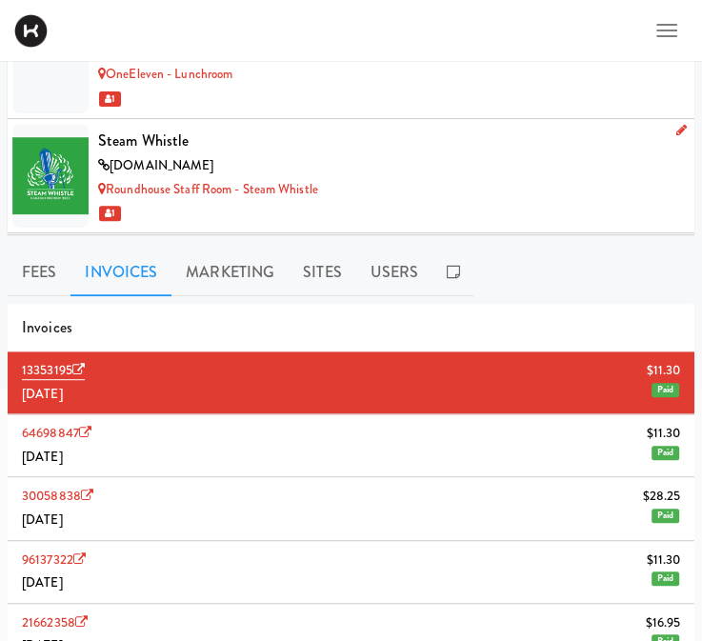
click at [119, 132] on div "Steam Whistle" at bounding box center [389, 141] width 582 height 29
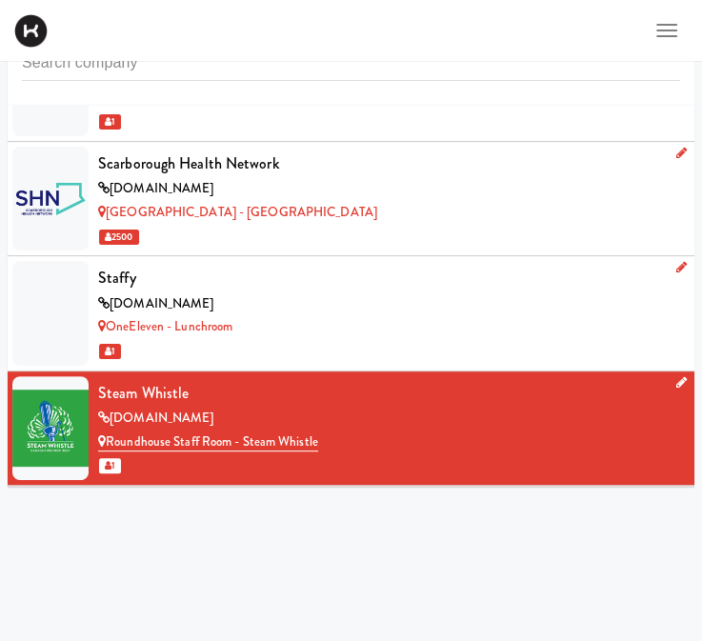
scroll to position [313, 0]
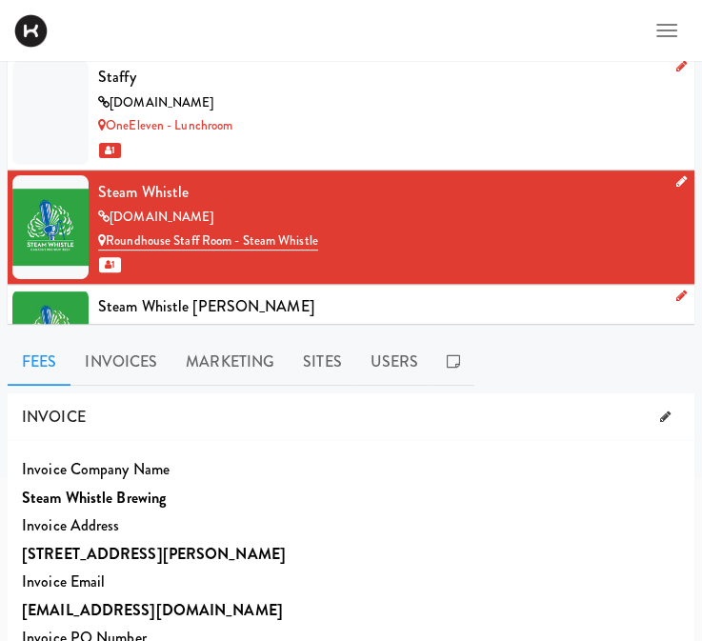
scroll to position [226, 0]
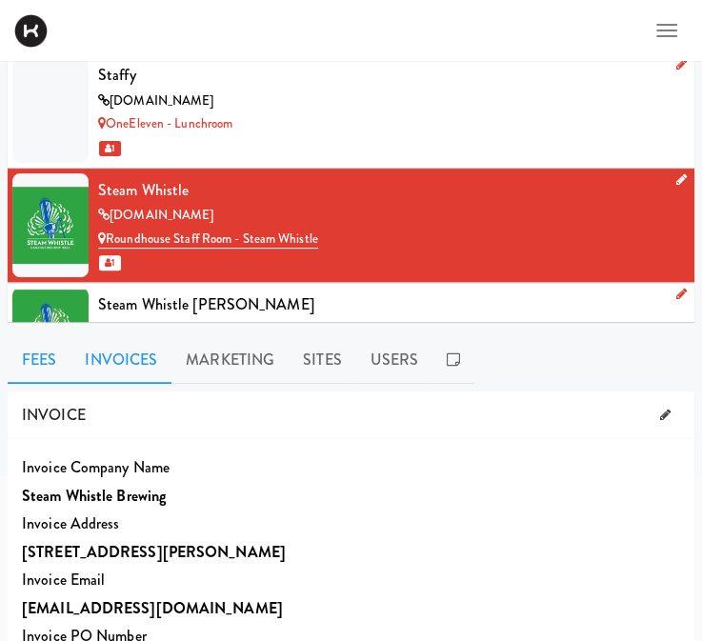
click at [126, 358] on link "Invoices" at bounding box center [120, 360] width 101 height 48
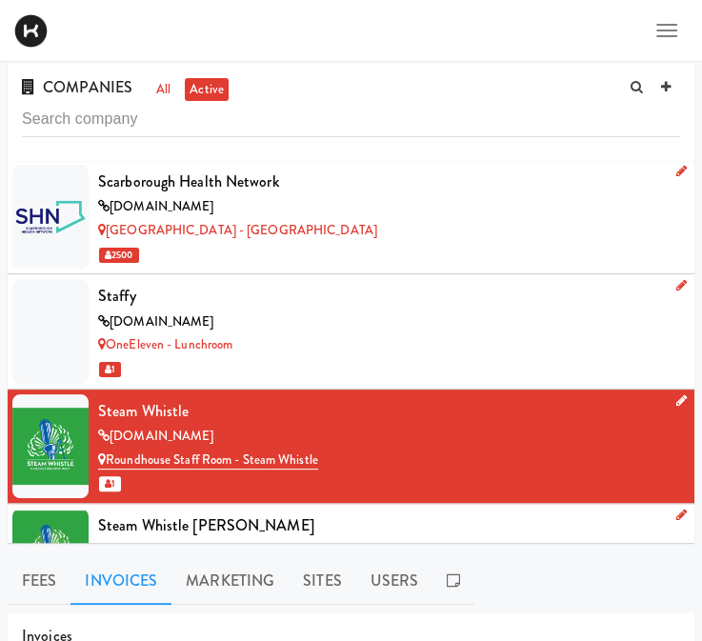
scroll to position [0, 0]
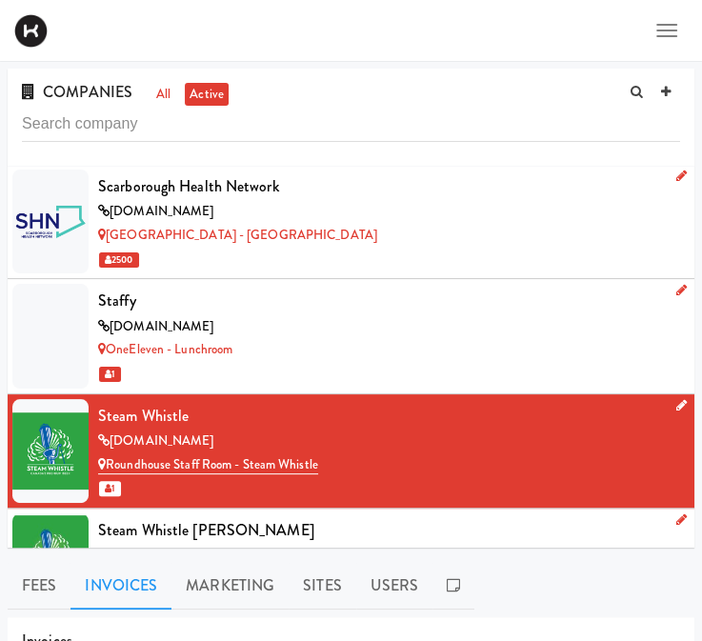
click at [579, 516] on div "Steam Whistle [PERSON_NAME]" at bounding box center [389, 530] width 582 height 29
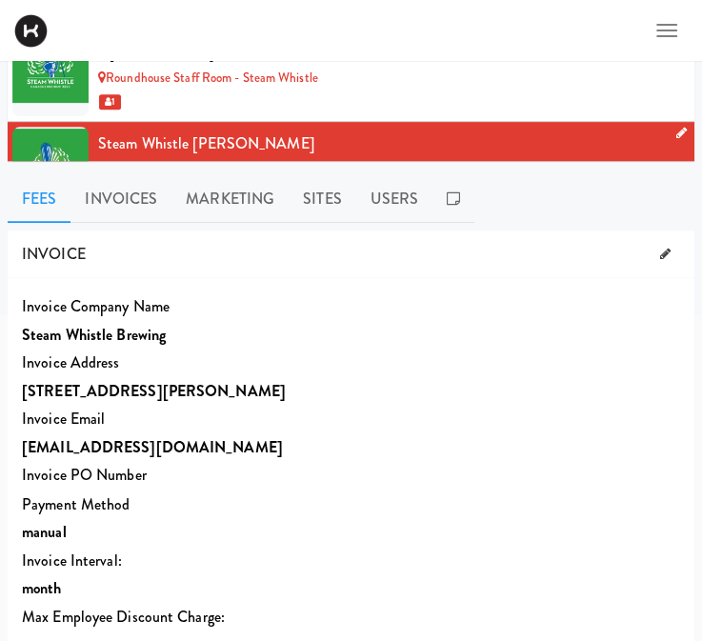
scroll to position [389, 0]
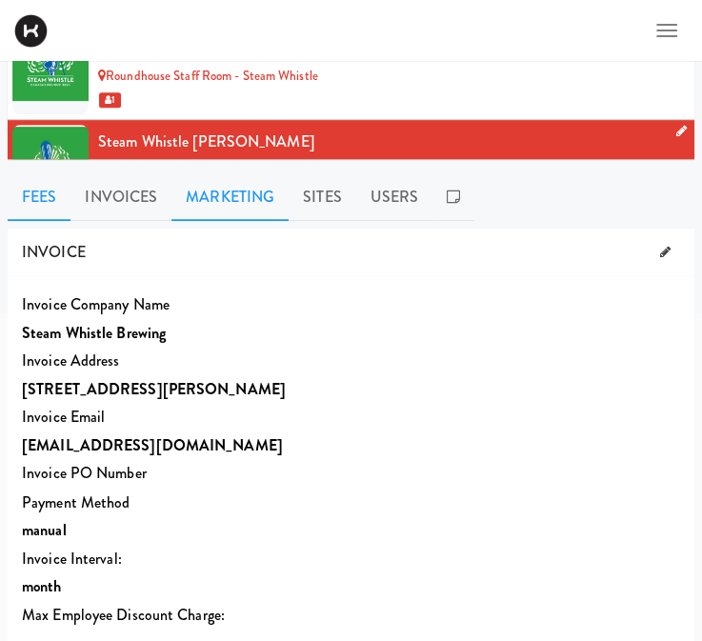
click at [271, 174] on link "Marketing" at bounding box center [229, 197] width 117 height 48
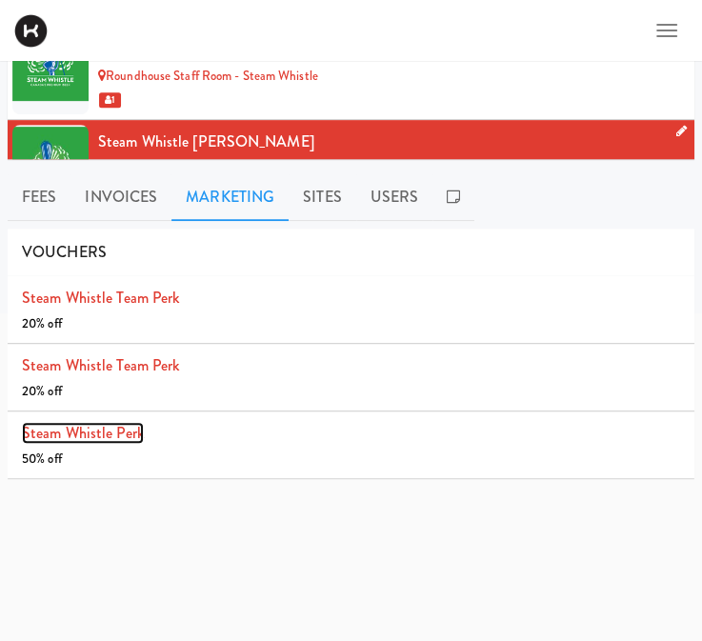
click at [114, 426] on link "Steam Whistle Perk" at bounding box center [83, 433] width 122 height 22
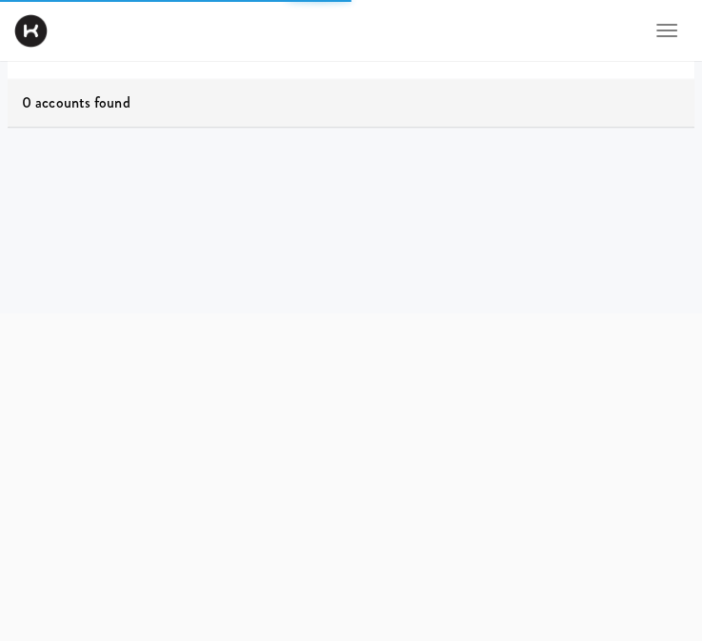
scroll to position [61, 0]
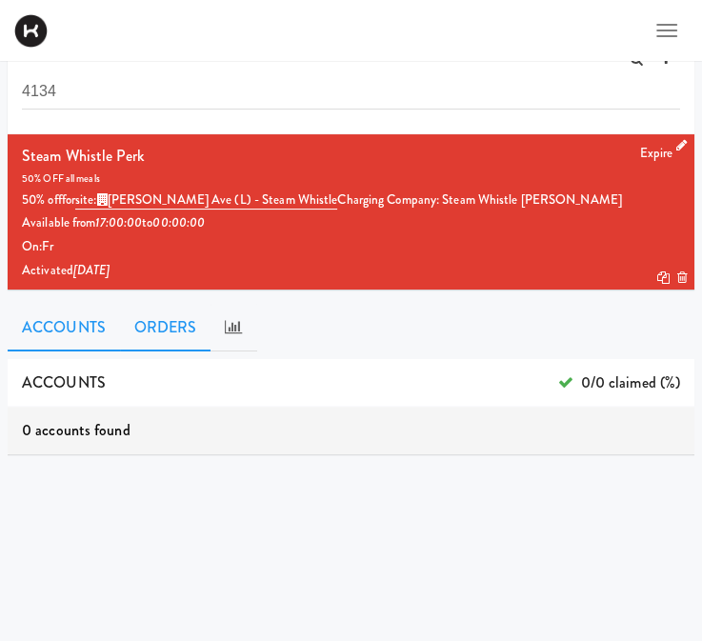
click at [180, 323] on link "ORDERS" at bounding box center [165, 328] width 91 height 48
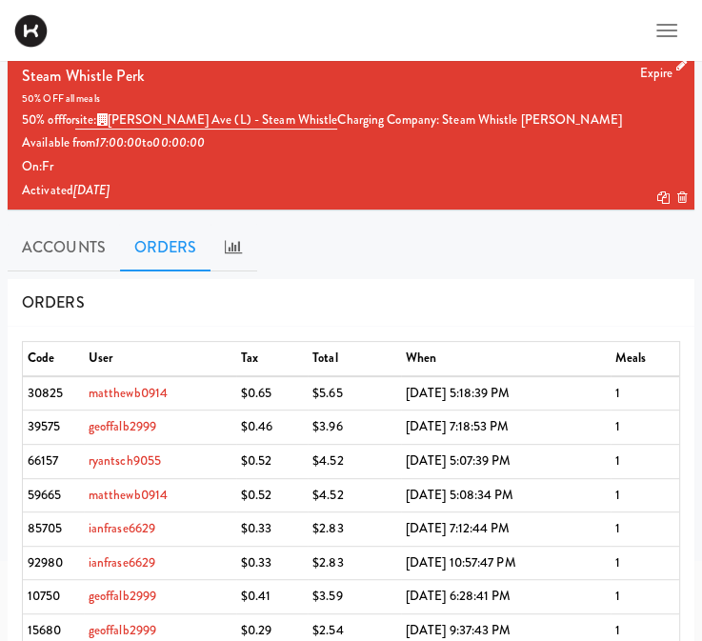
scroll to position [0, 0]
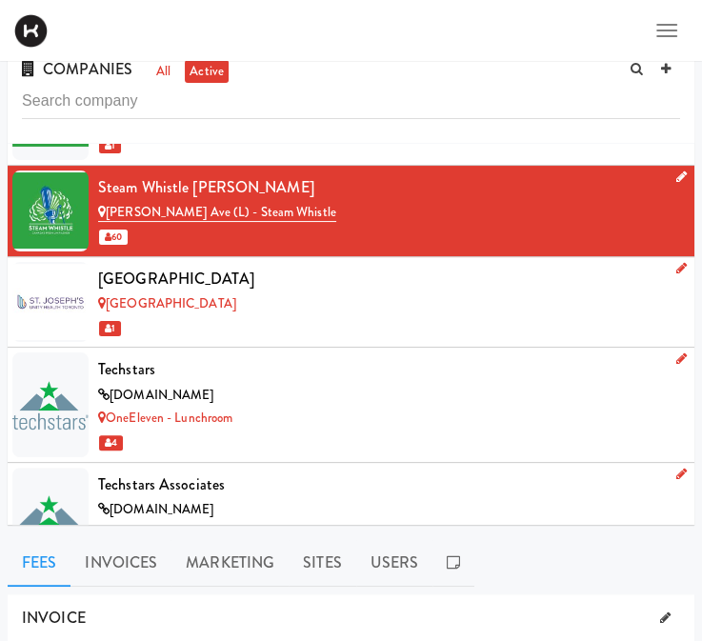
scroll to position [18, 0]
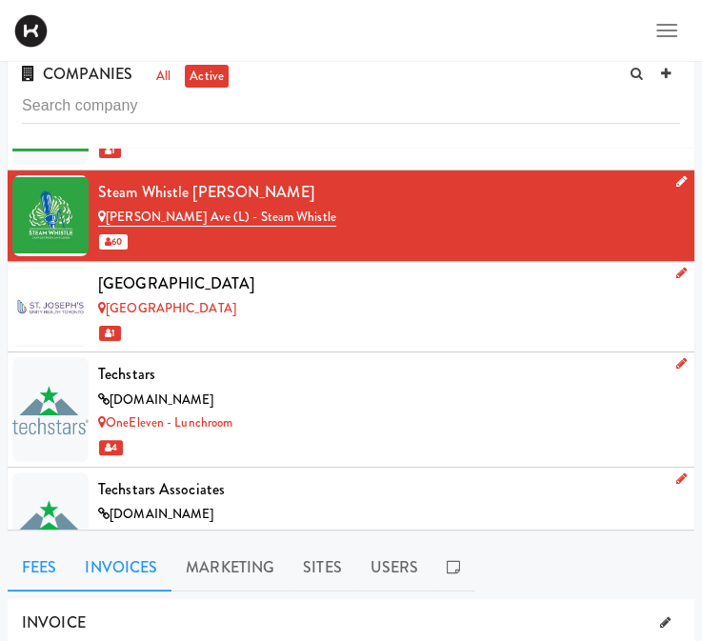
click at [116, 579] on link "Invoices" at bounding box center [120, 568] width 101 height 48
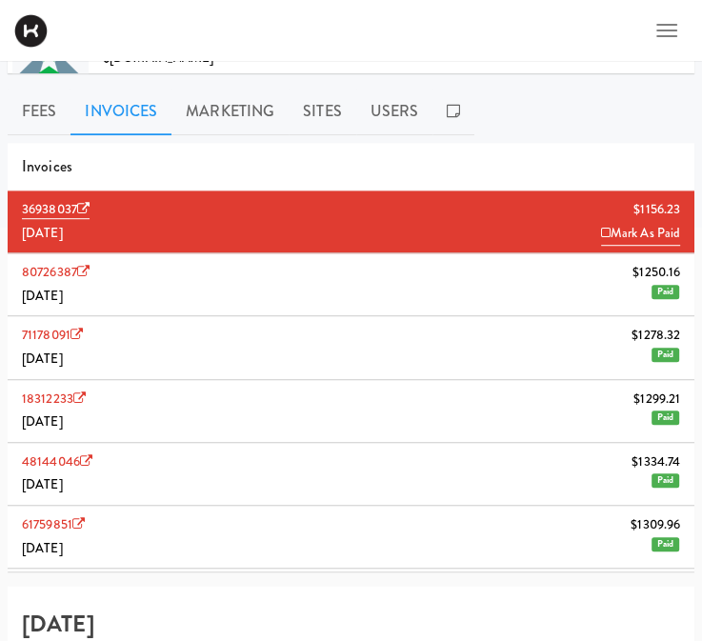
scroll to position [471, 0]
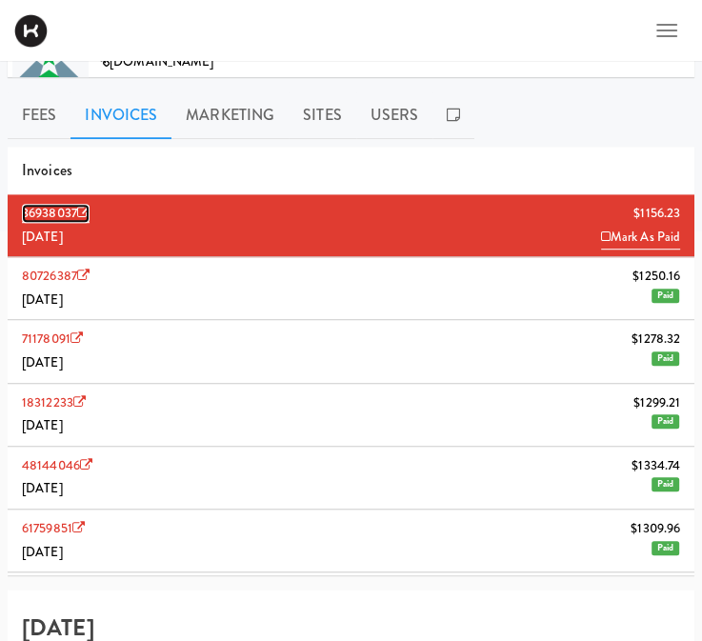
click at [48, 217] on link "36938037" at bounding box center [56, 213] width 68 height 19
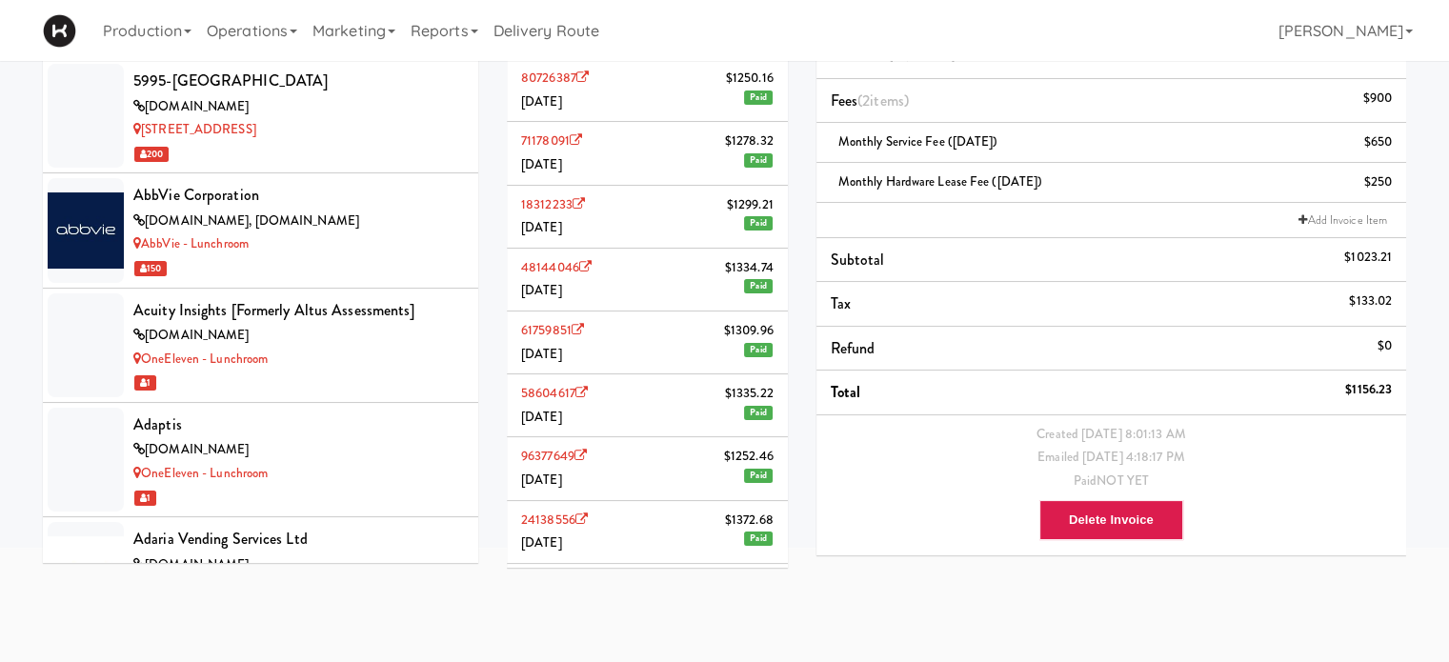
scroll to position [0, 0]
